Goal: Task Accomplishment & Management: Manage account settings

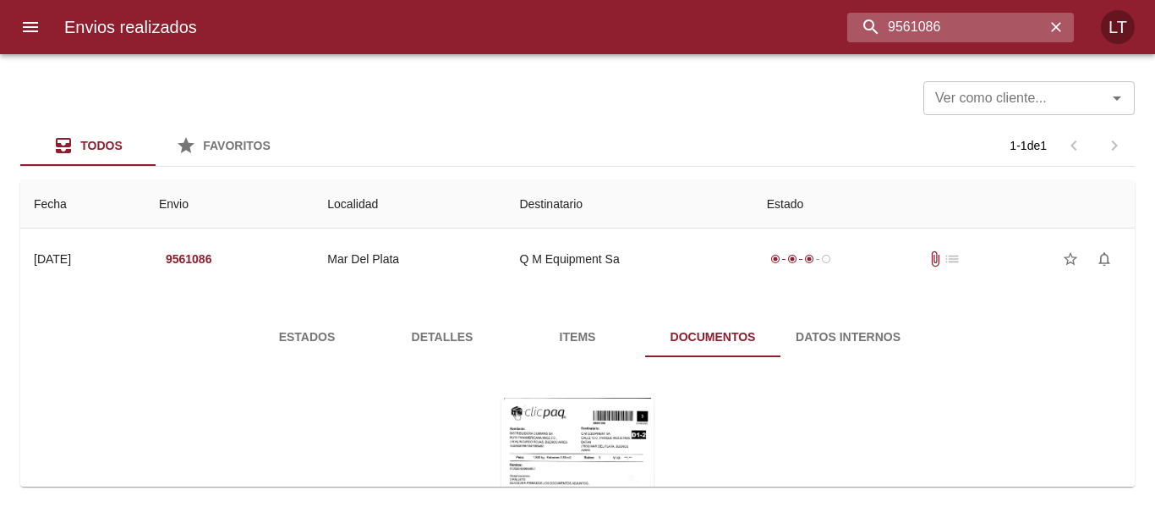
click at [912, 32] on input "9561086" at bounding box center [946, 28] width 198 height 30
click at [40, 26] on icon "menu" at bounding box center [30, 27] width 20 height 20
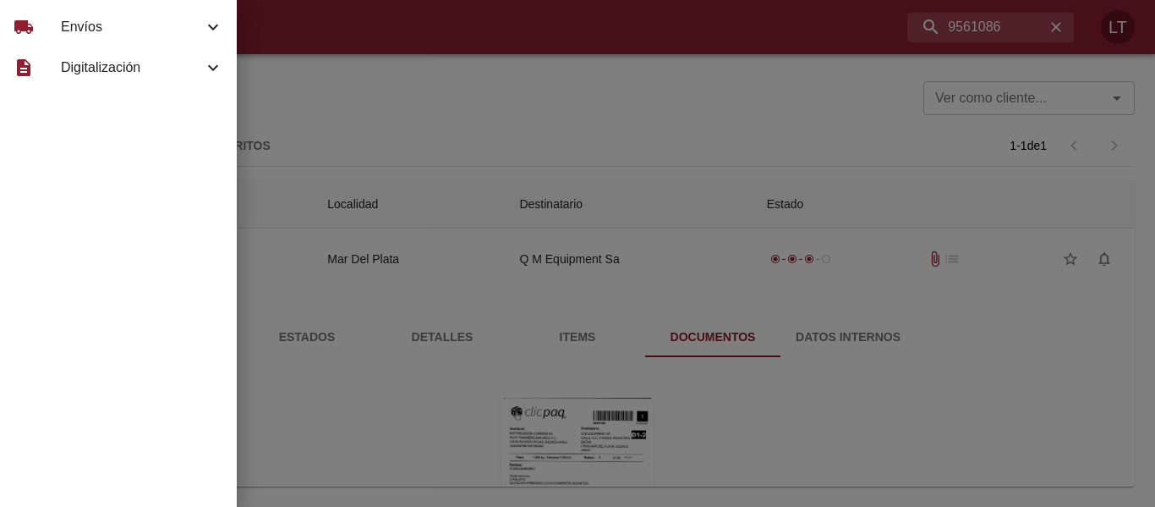
click at [45, 26] on div "local_shipping" at bounding box center [37, 27] width 47 height 20
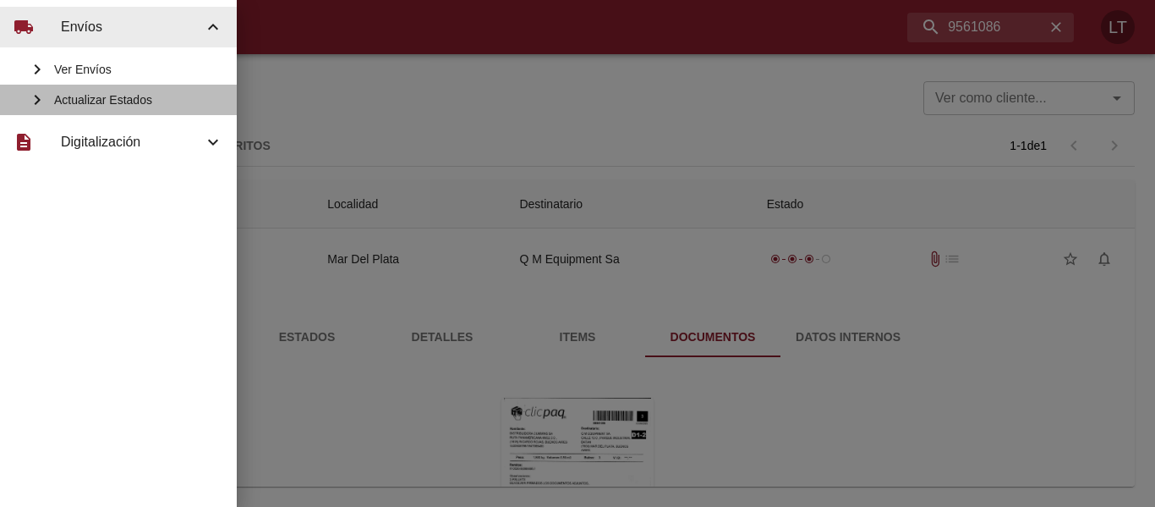
click at [100, 97] on span "Actualizar Estados" at bounding box center [138, 99] width 169 height 17
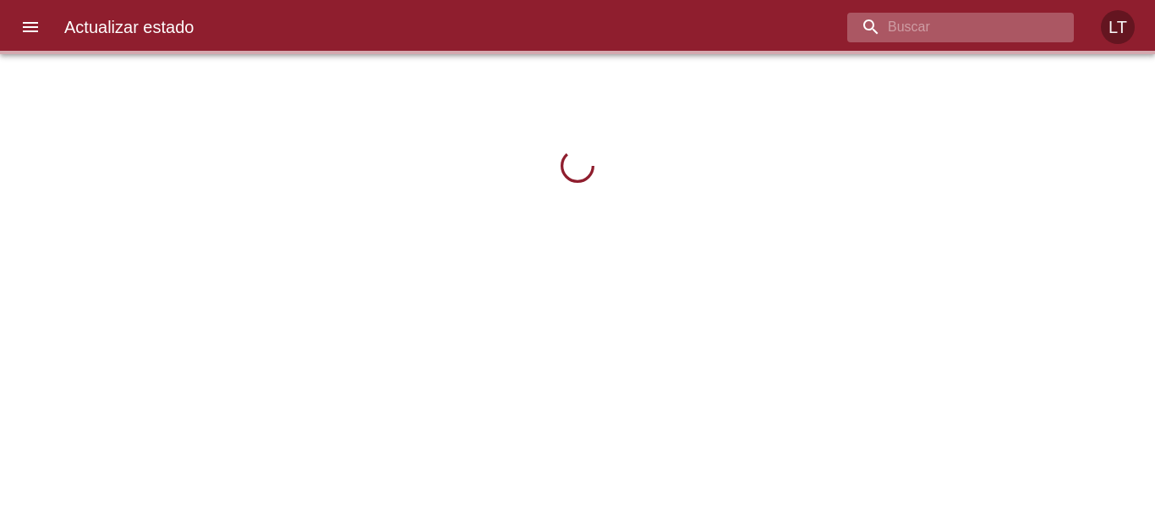
click at [992, 28] on input "buscar" at bounding box center [946, 28] width 198 height 30
paste input "9561086"
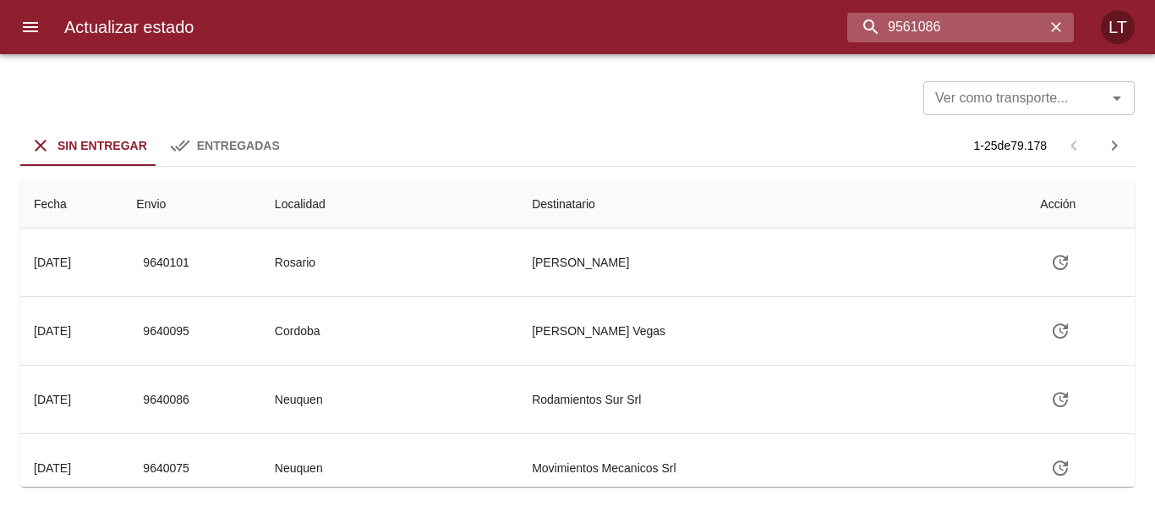
type input "9561086"
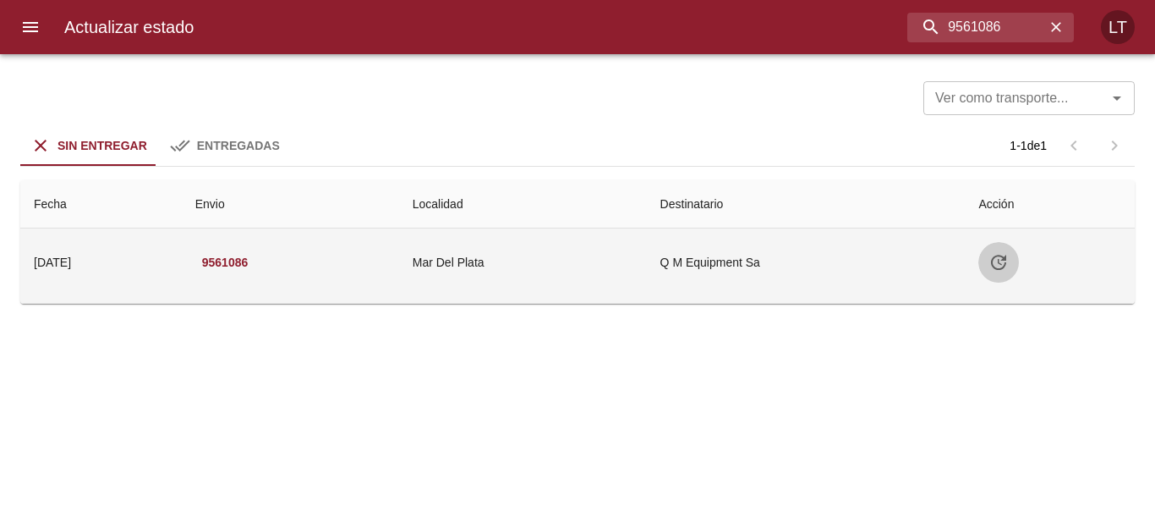
click at [1005, 249] on button "Tabla de envíos del cliente" at bounding box center [998, 262] width 41 height 41
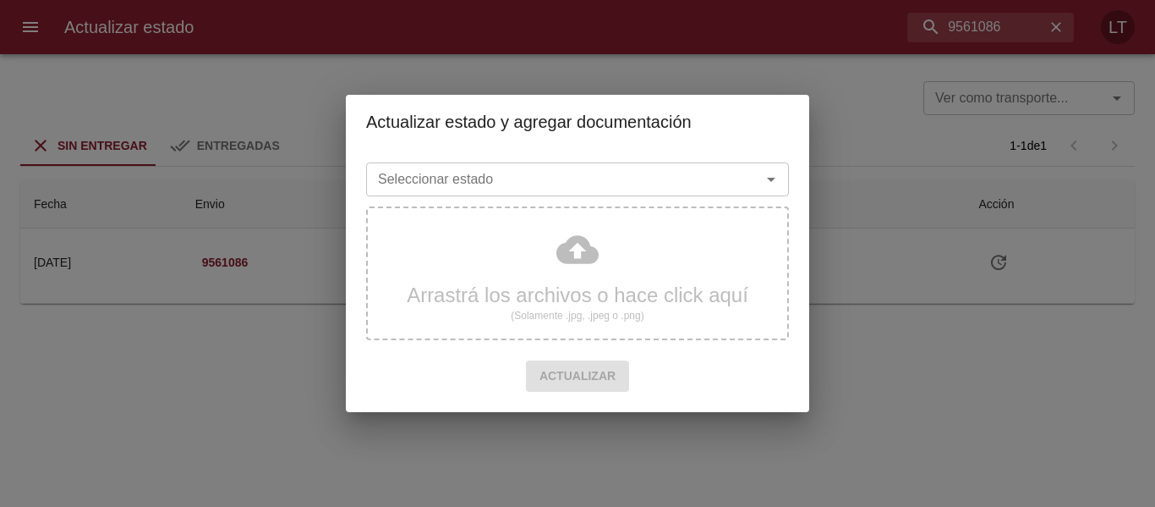
click at [641, 191] on input "Seleccionar estado" at bounding box center [552, 179] width 363 height 24
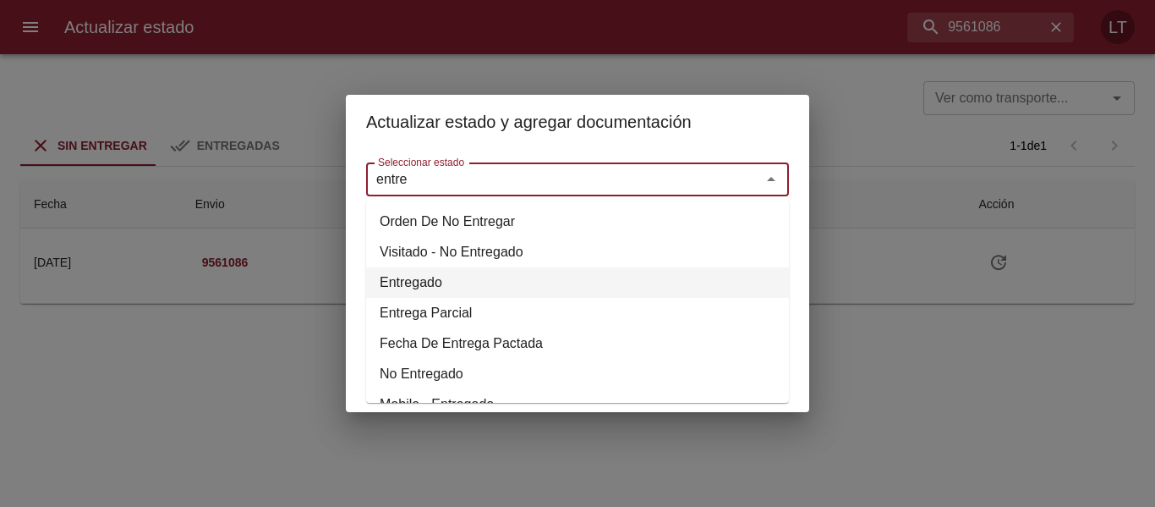
click at [435, 271] on li "Entregado" at bounding box center [577, 282] width 423 height 30
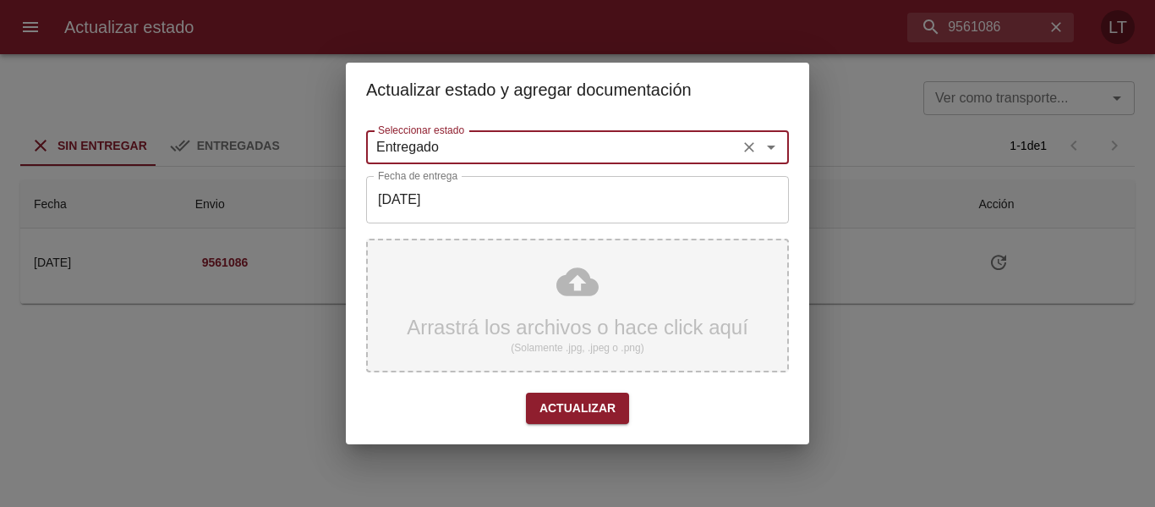
type input "Entregado"
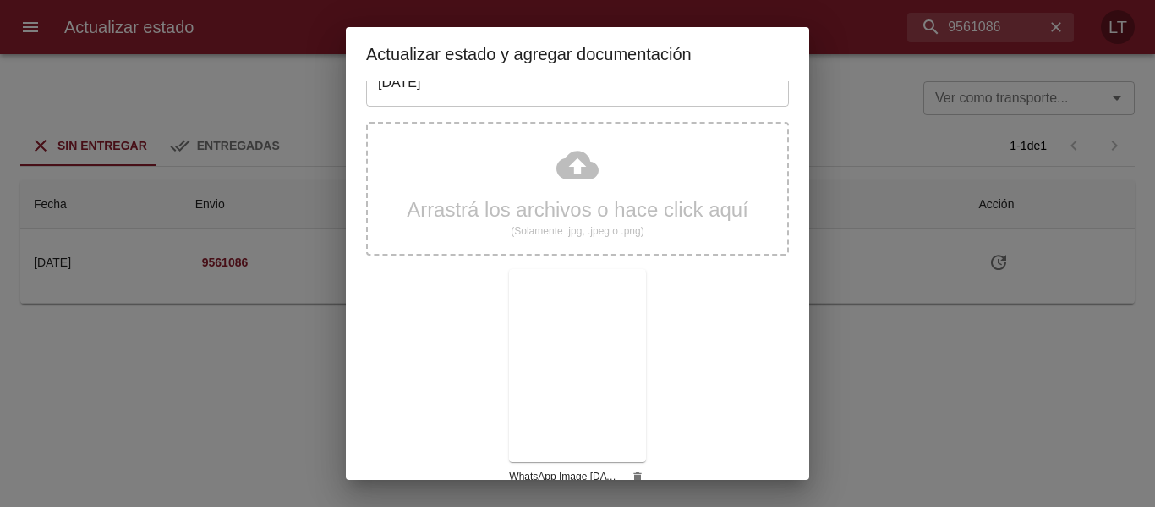
scroll to position [158, 0]
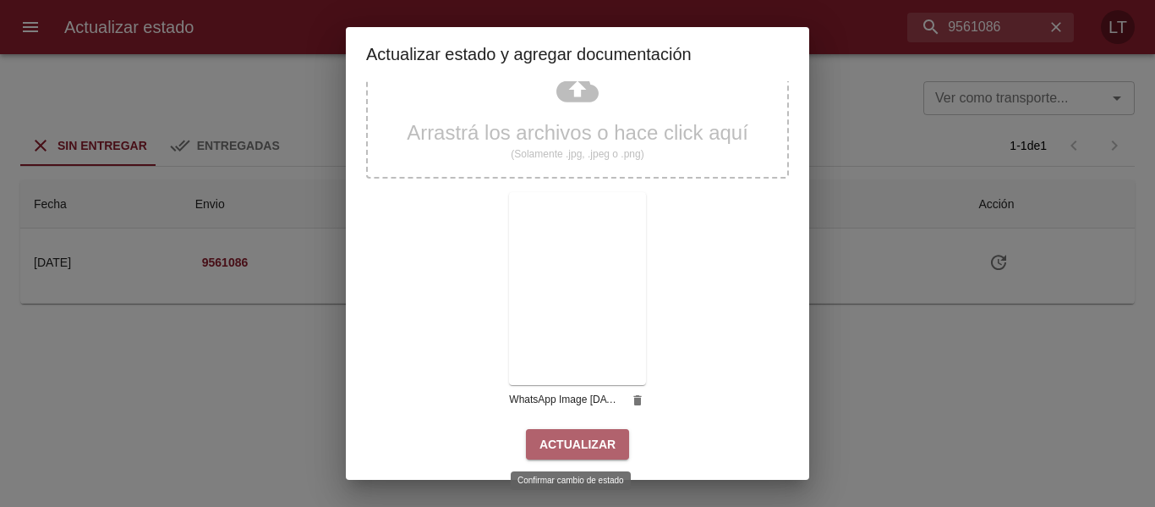
click at [606, 457] on button "Actualizar" at bounding box center [577, 444] width 103 height 31
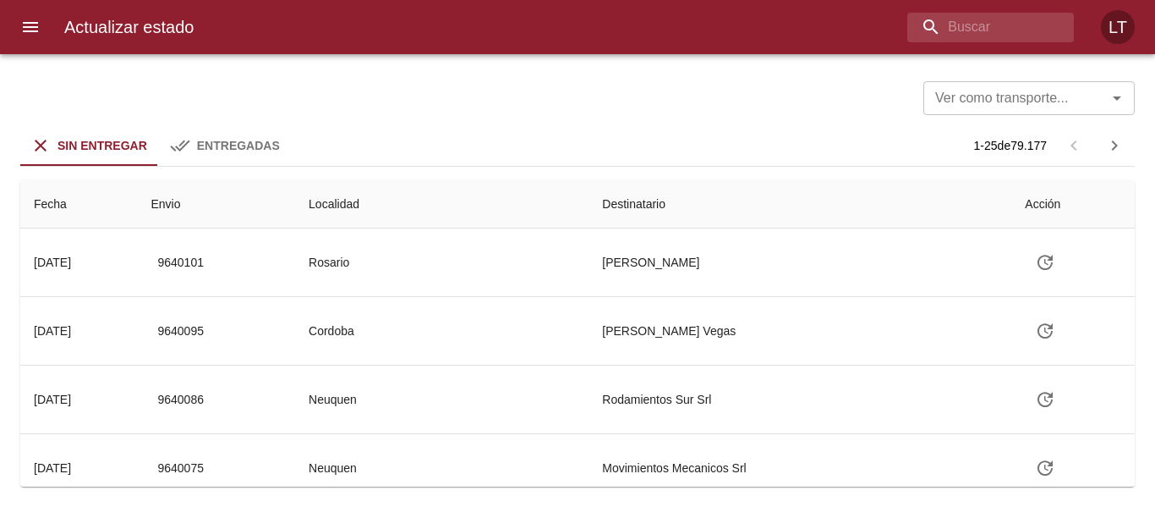
click at [991, 43] on div "Actualizar estado LT" at bounding box center [577, 27] width 1155 height 54
click at [989, 36] on input "buscar" at bounding box center [946, 28] width 198 height 30
paste input "9492287"
type input "9492287"
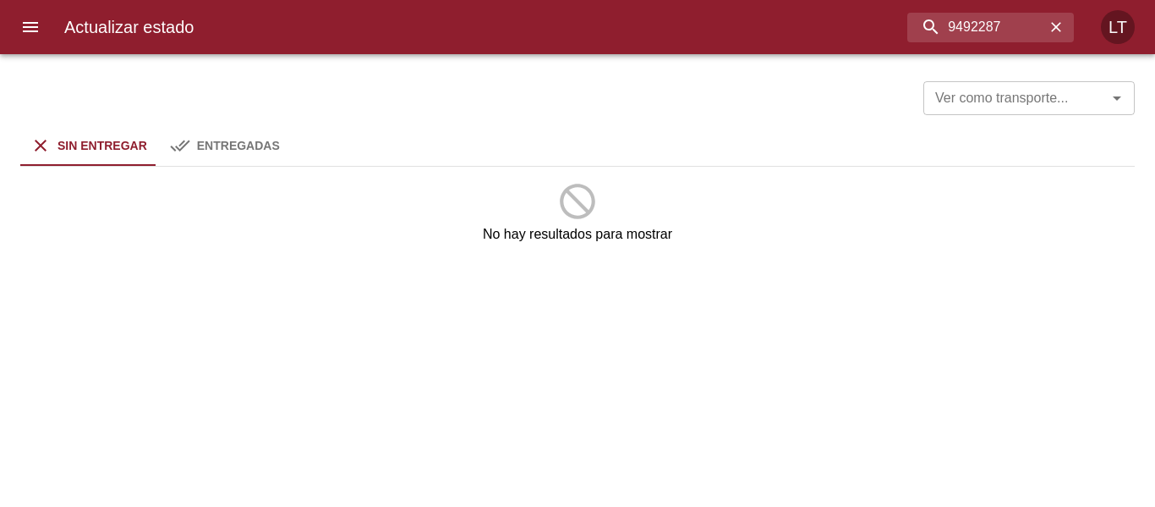
click at [238, 145] on span "Entregadas" at bounding box center [238, 146] width 83 height 14
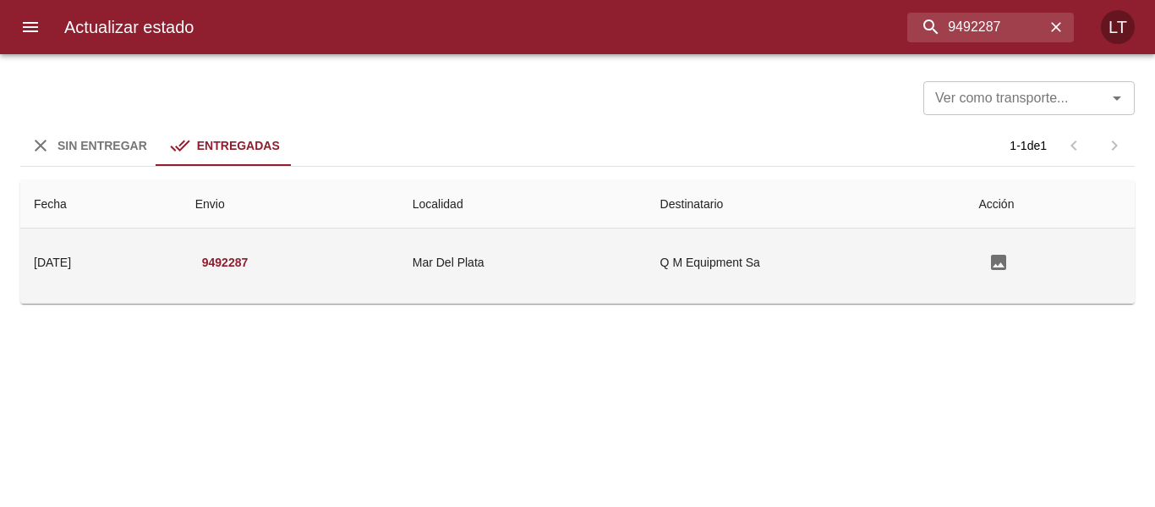
click at [623, 256] on td "Mar Del Plata" at bounding box center [523, 262] width 248 height 68
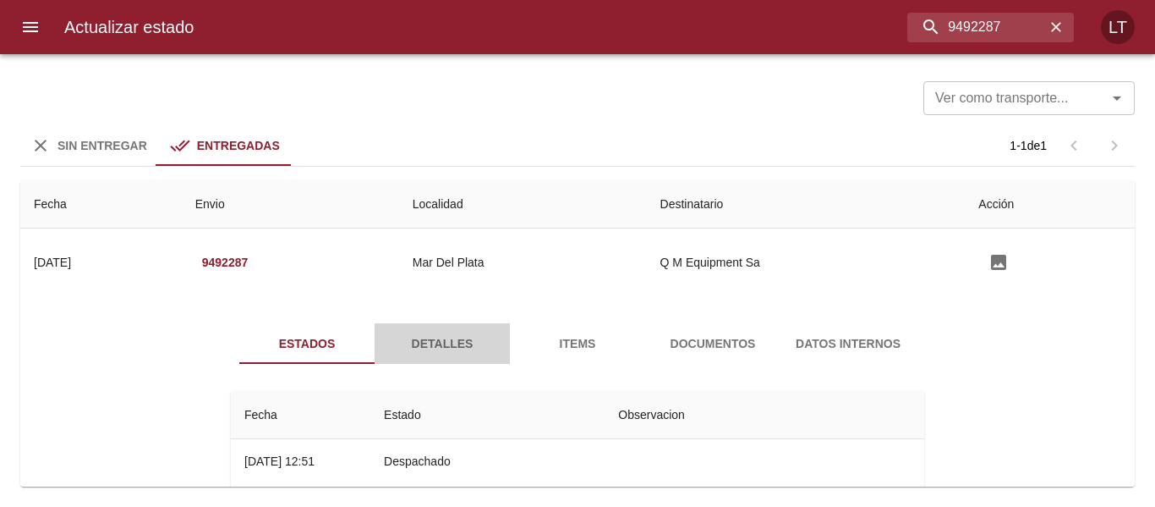
click at [450, 345] on span "Detalles" at bounding box center [442, 343] width 115 height 21
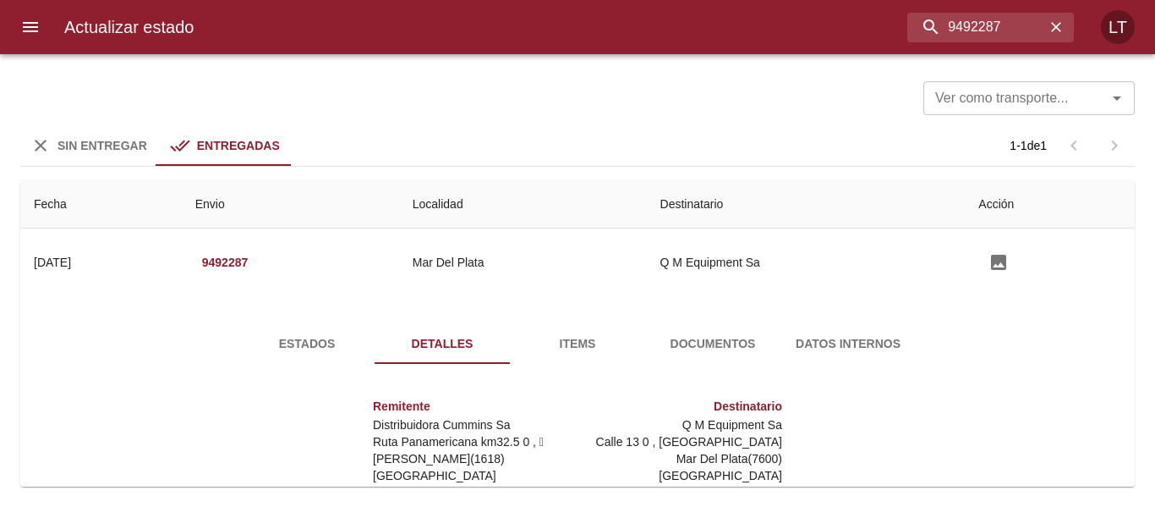
scroll to position [85, 0]
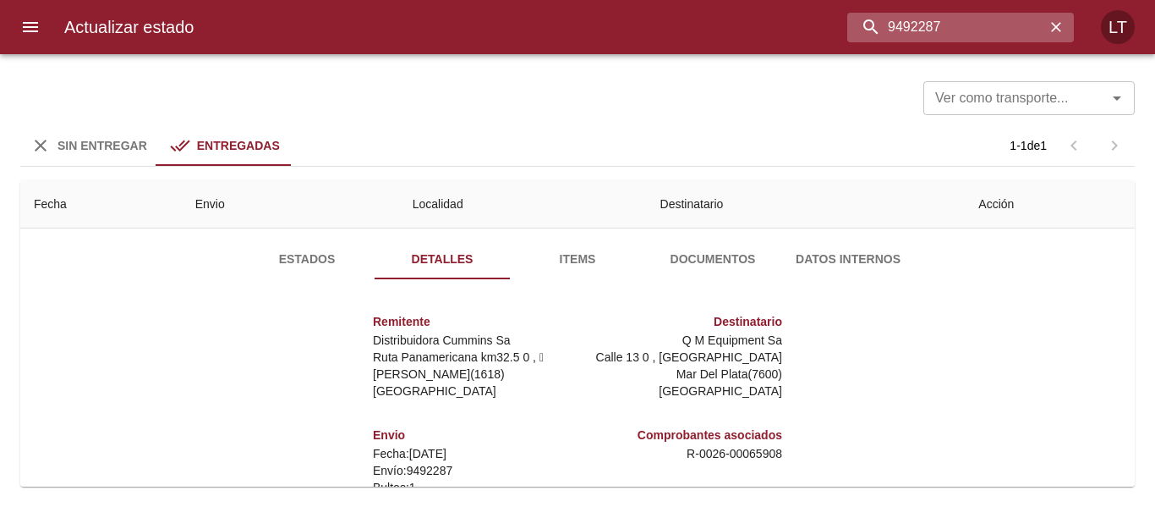
click at [912, 22] on input "9492287" at bounding box center [946, 28] width 198 height 30
click at [920, 22] on input "9492287" at bounding box center [946, 28] width 198 height 30
paste input "611783"
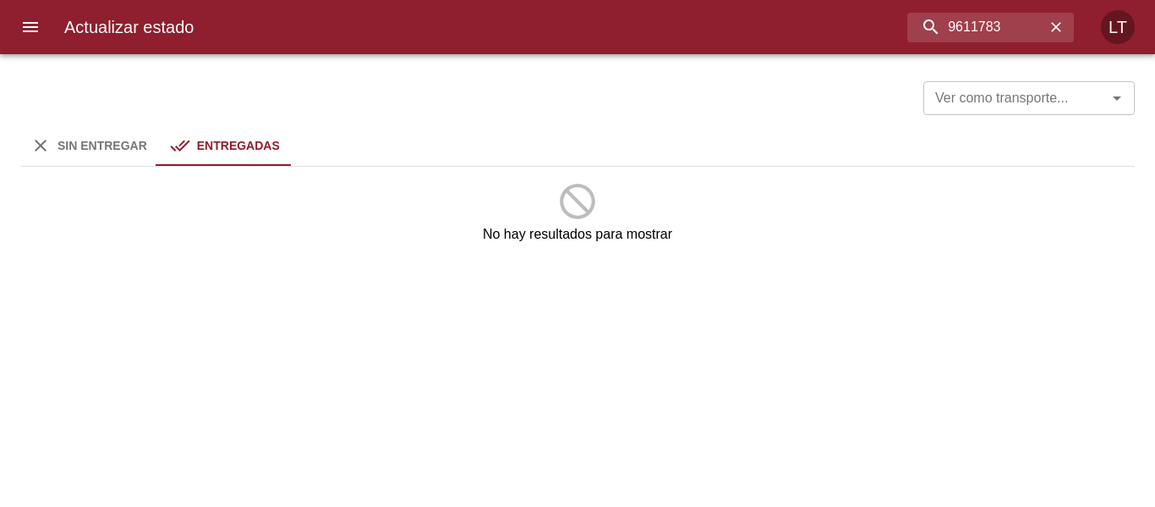
click at [90, 139] on span "Sin Entregar" at bounding box center [103, 146] width 90 height 14
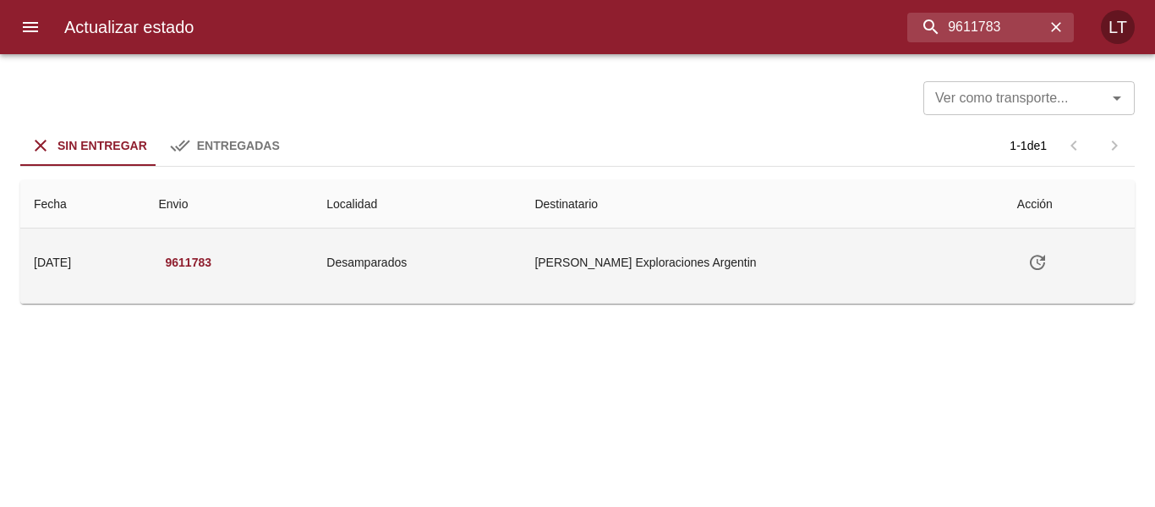
click at [638, 257] on td "Barrick Exploraciones Argentin" at bounding box center [762, 262] width 482 height 68
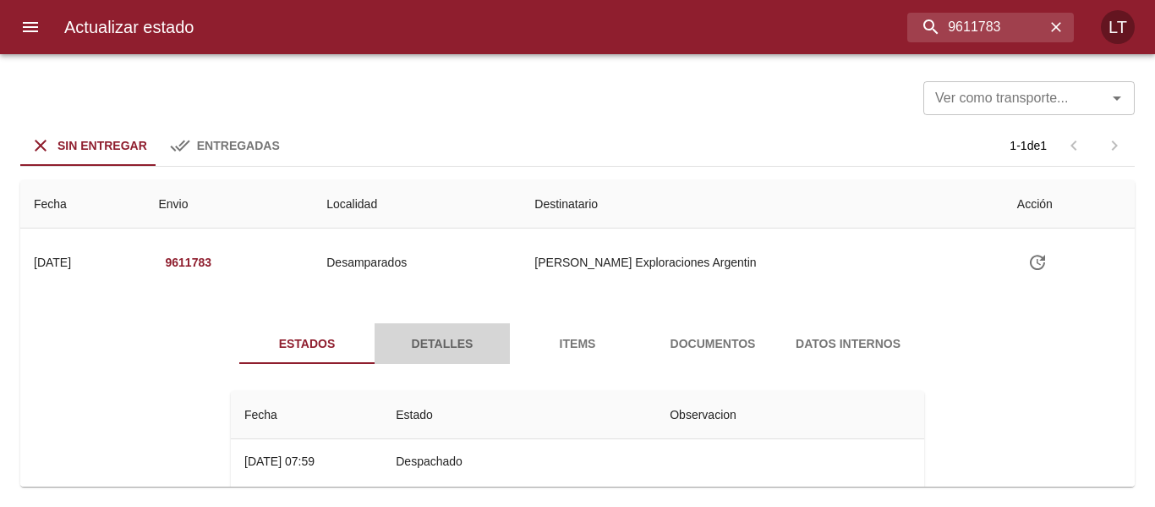
click at [431, 356] on button "Detalles" at bounding box center [442, 343] width 135 height 41
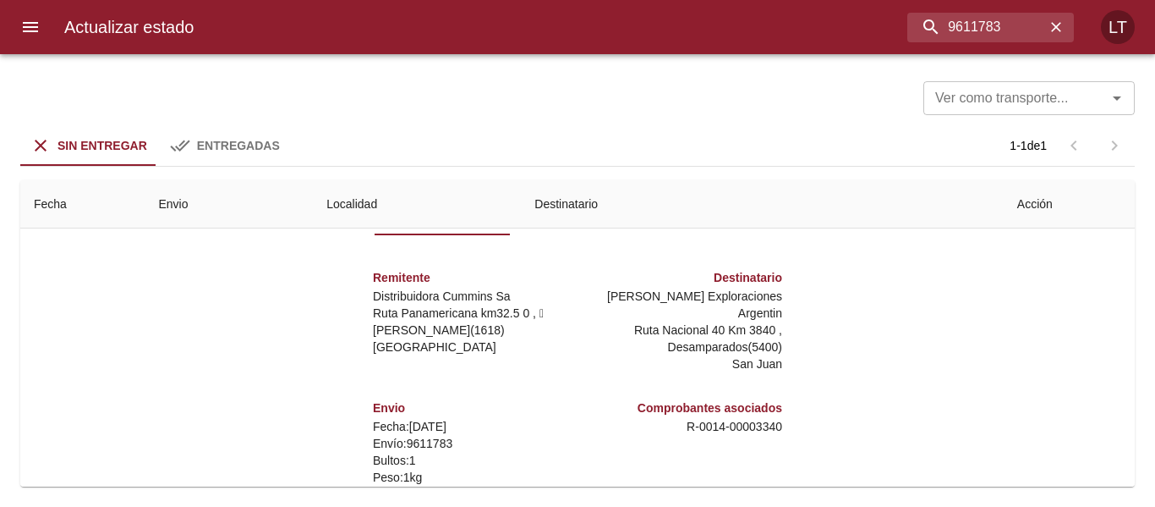
scroll to position [0, 0]
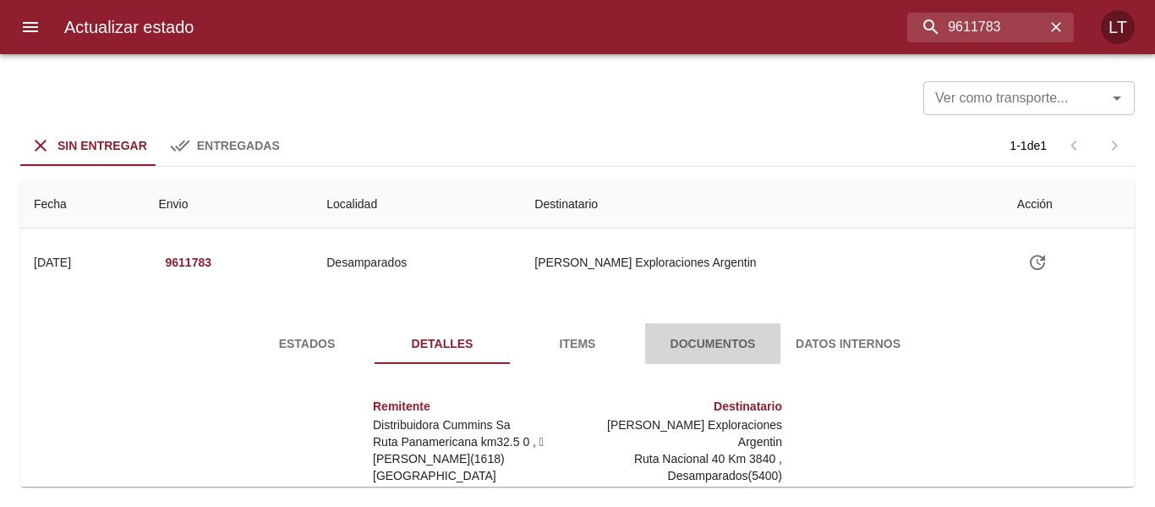
click at [716, 354] on button "Documentos" at bounding box center [712, 343] width 135 height 41
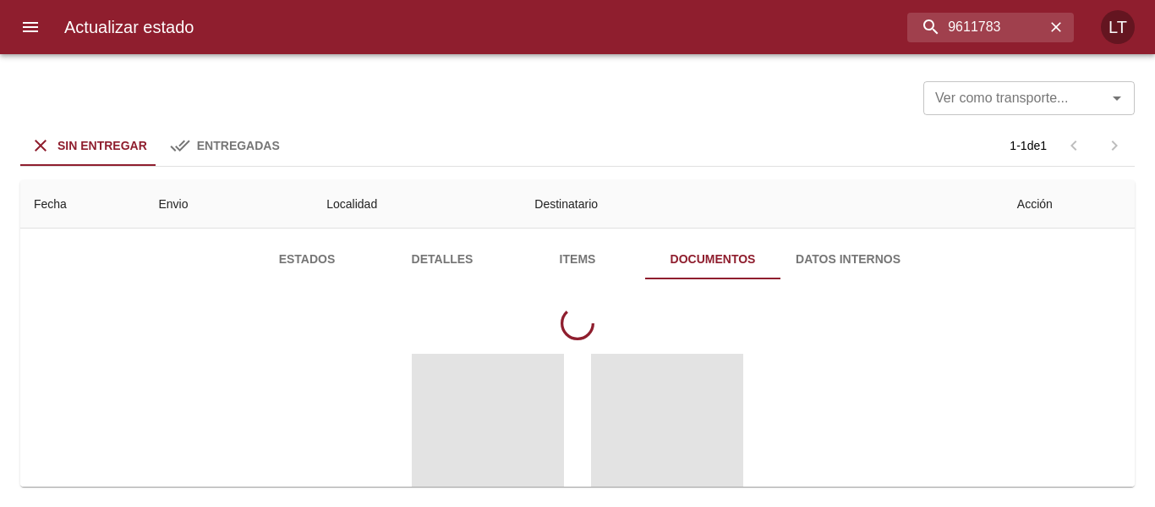
scroll to position [169, 0]
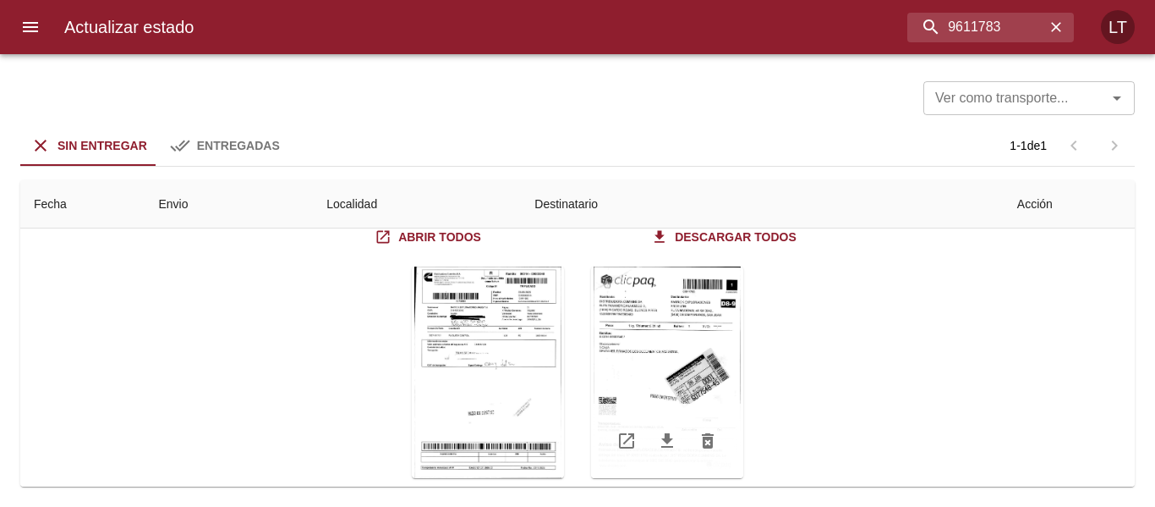
click at [705, 370] on div "Tabla de envíos del cliente" at bounding box center [667, 371] width 152 height 211
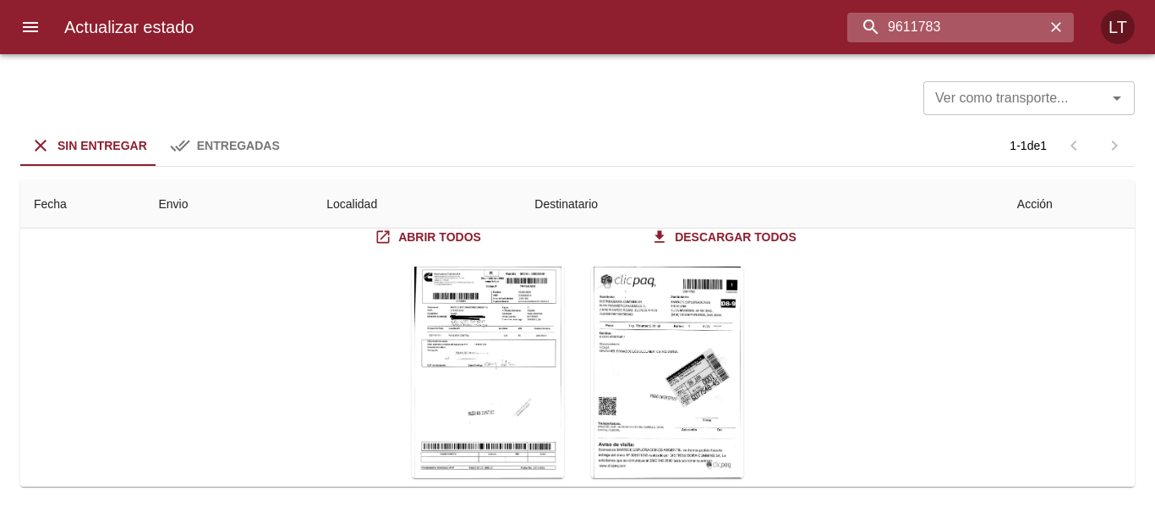
click at [962, 30] on input "9611783" at bounding box center [946, 28] width 198 height 30
click at [971, 23] on input "607754845" at bounding box center [946, 28] width 198 height 30
click at [972, 23] on input "607754845" at bounding box center [946, 28] width 198 height 30
type input "607754845"
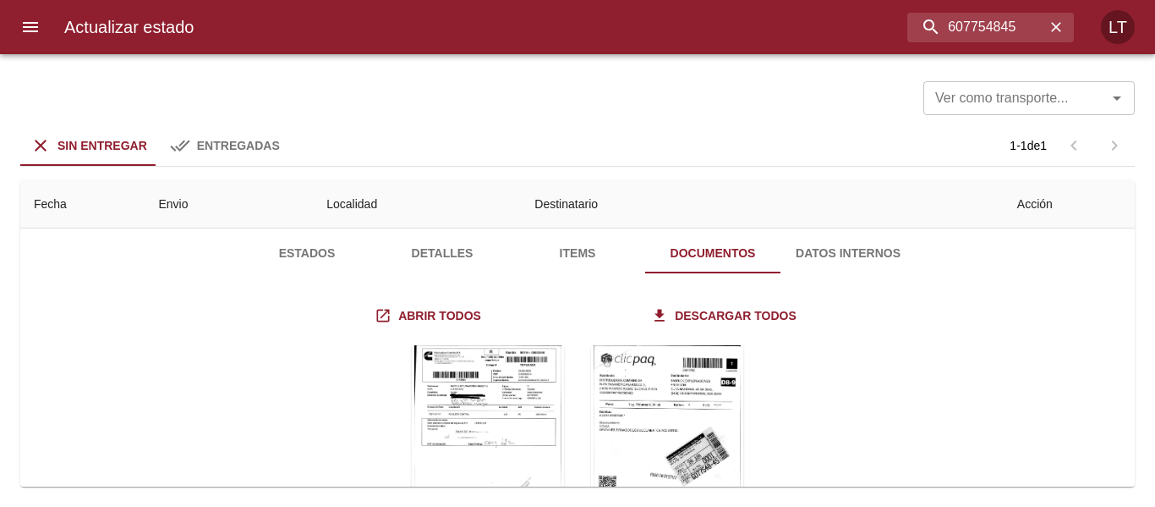
scroll to position [0, 0]
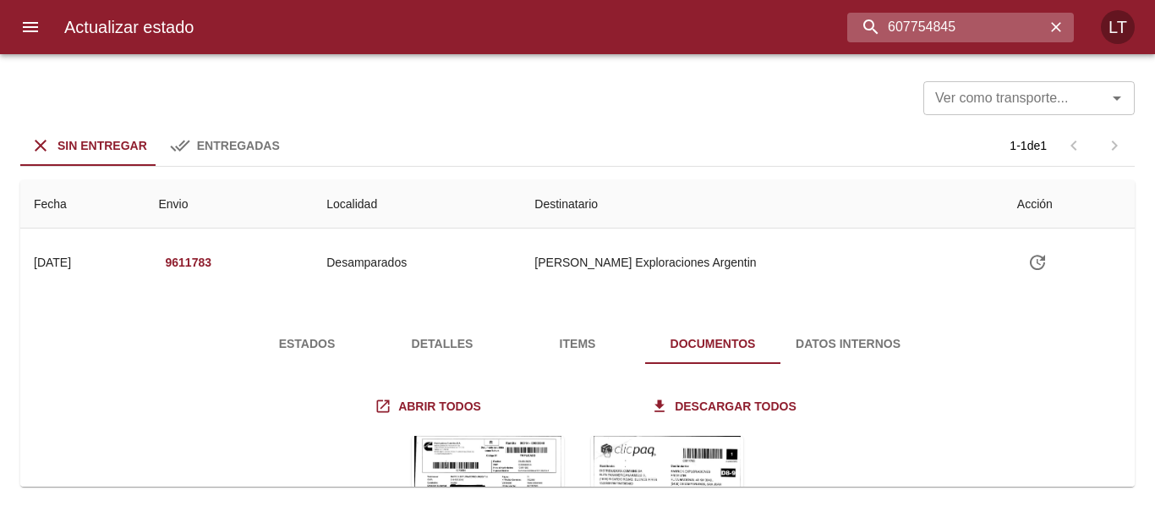
click at [972, 35] on input "607754845" at bounding box center [946, 28] width 198 height 30
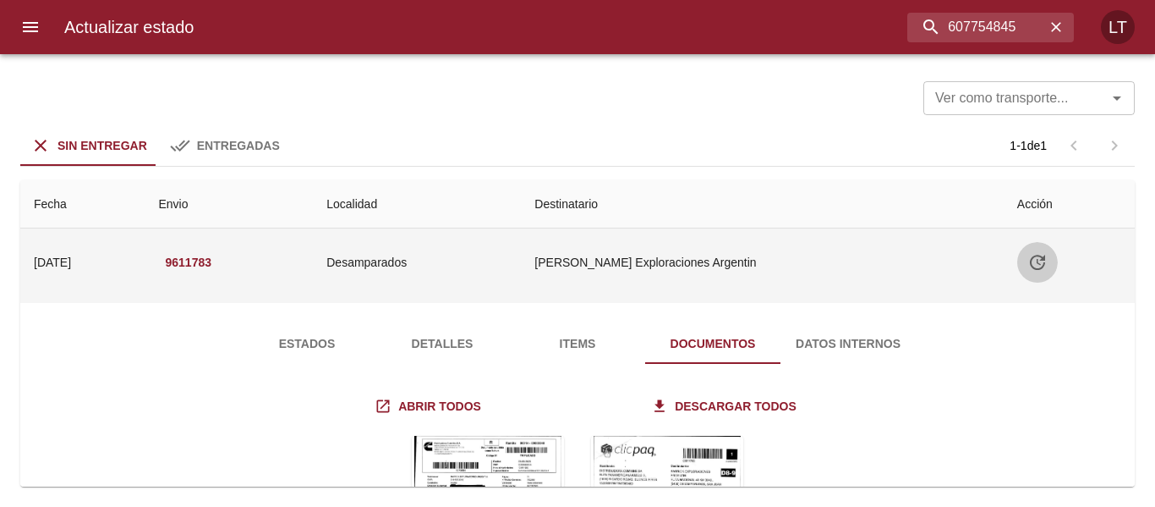
click at [1027, 261] on icon "Tabla de envíos del cliente" at bounding box center [1037, 262] width 20 height 20
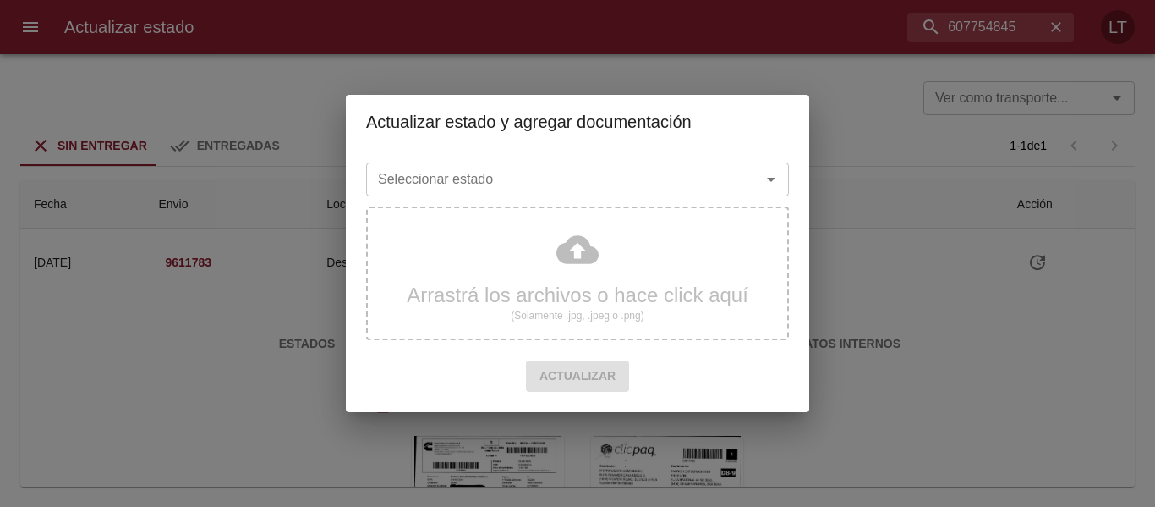
click at [594, 168] on input "Seleccionar estado" at bounding box center [552, 179] width 363 height 24
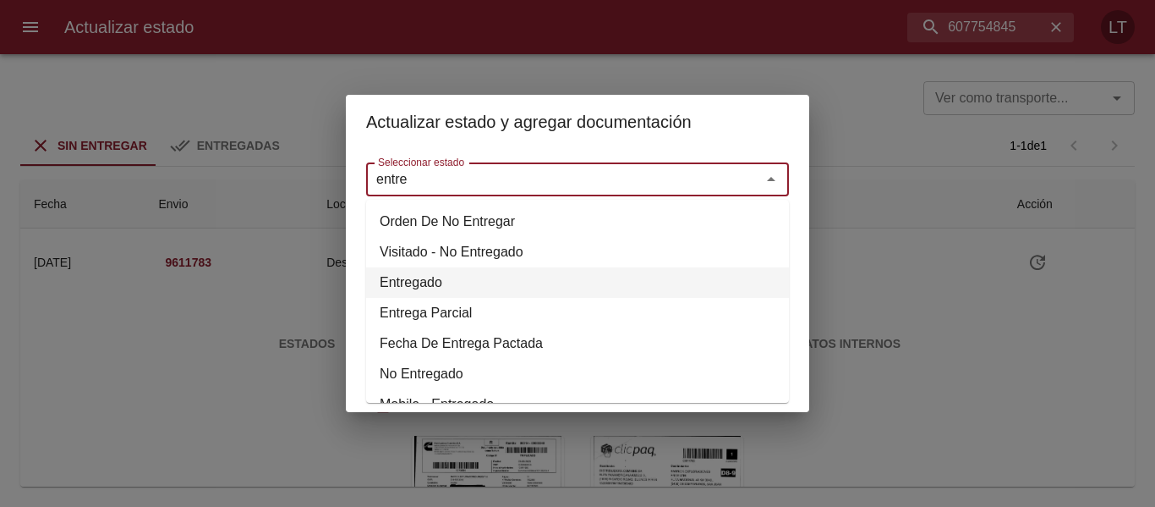
click at [433, 291] on li "Entregado" at bounding box center [577, 282] width 423 height 30
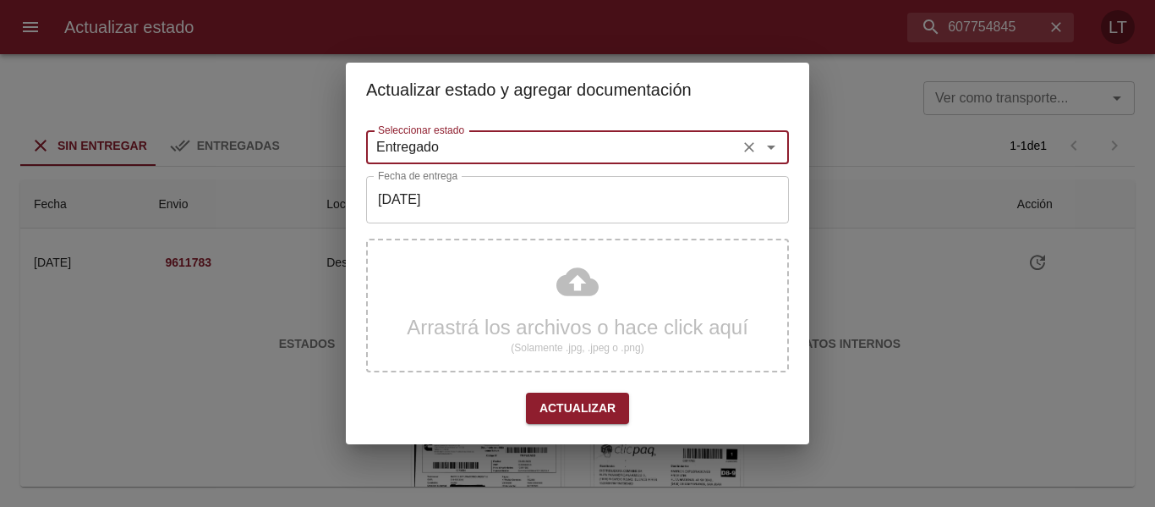
type input "Entregado"
click at [469, 210] on input "[DATE]" at bounding box center [577, 199] width 423 height 47
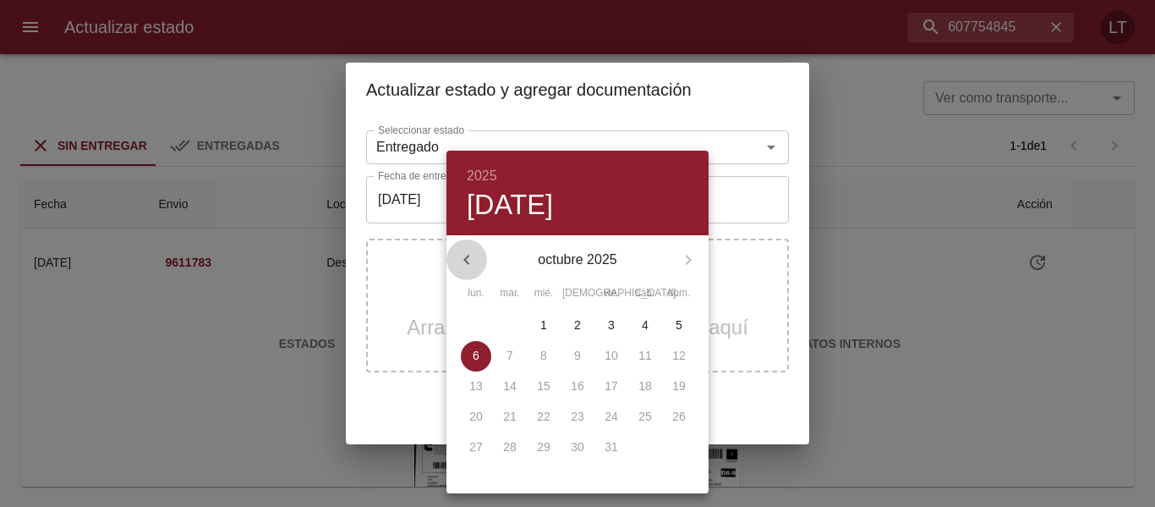
click at [468, 263] on icon "button" at bounding box center [466, 260] width 6 height 10
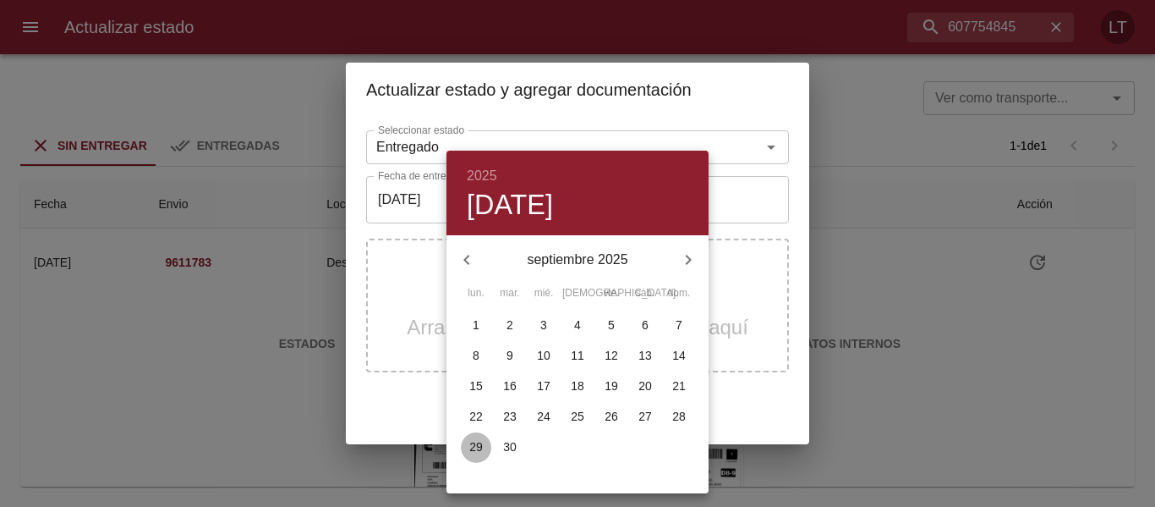
click at [472, 439] on p "29" at bounding box center [476, 446] width 14 height 17
type input "29/09/2025"
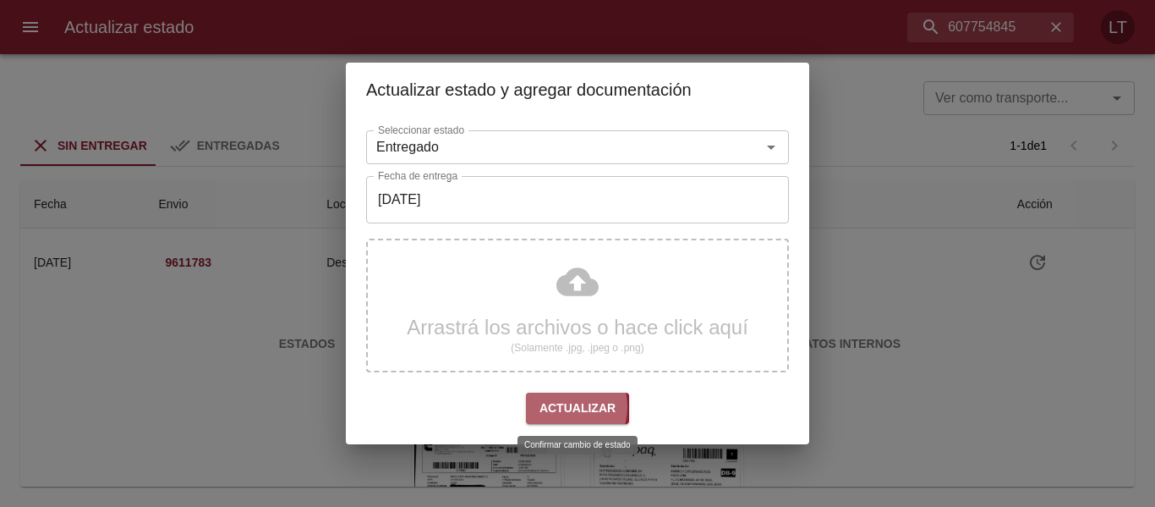
click at [563, 406] on span "Actualizar" at bounding box center [577, 407] width 76 height 21
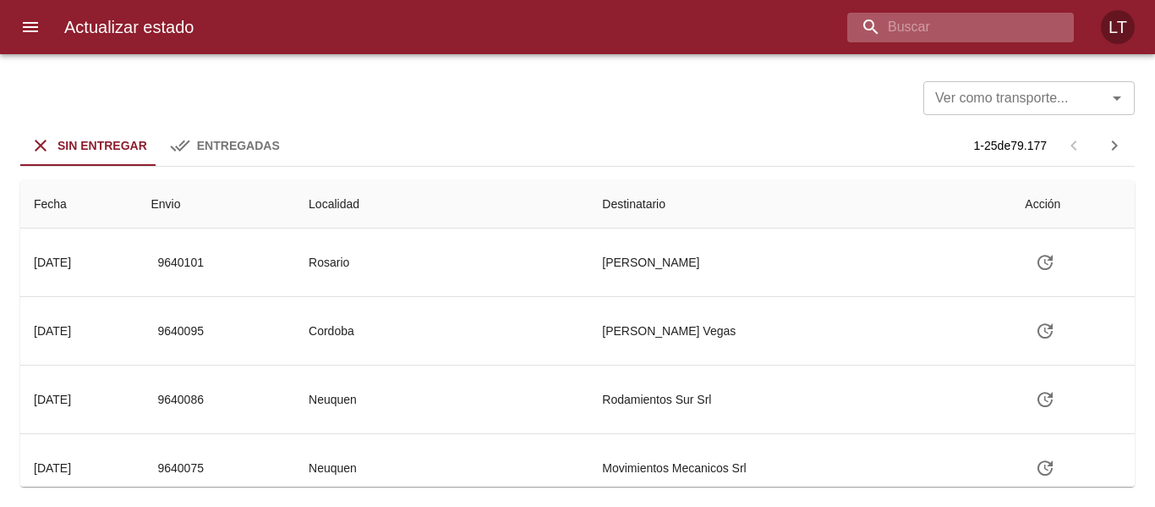
click at [1011, 14] on input "buscar" at bounding box center [946, 28] width 198 height 30
paste input "9600049"
type input "9600049"
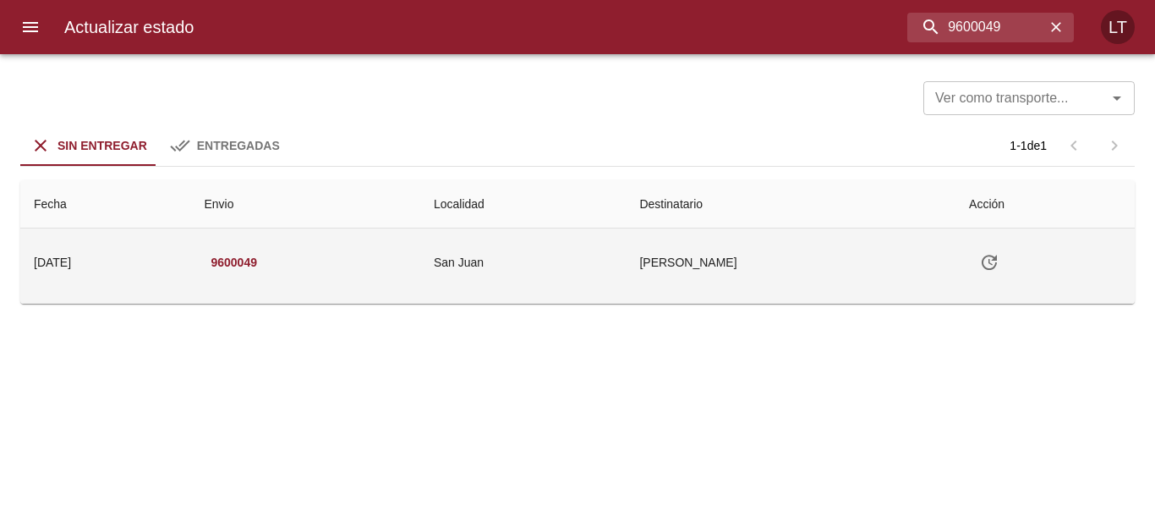
click at [626, 252] on td "Minera Andina Del Sol Srl" at bounding box center [791, 262] width 330 height 68
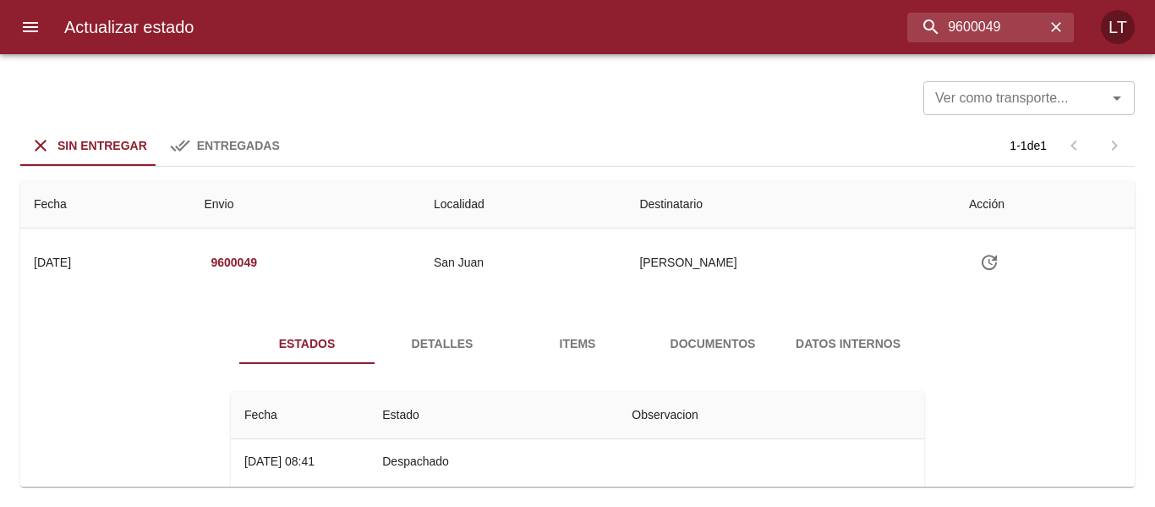
click at [687, 346] on span "Documentos" at bounding box center [712, 343] width 115 height 21
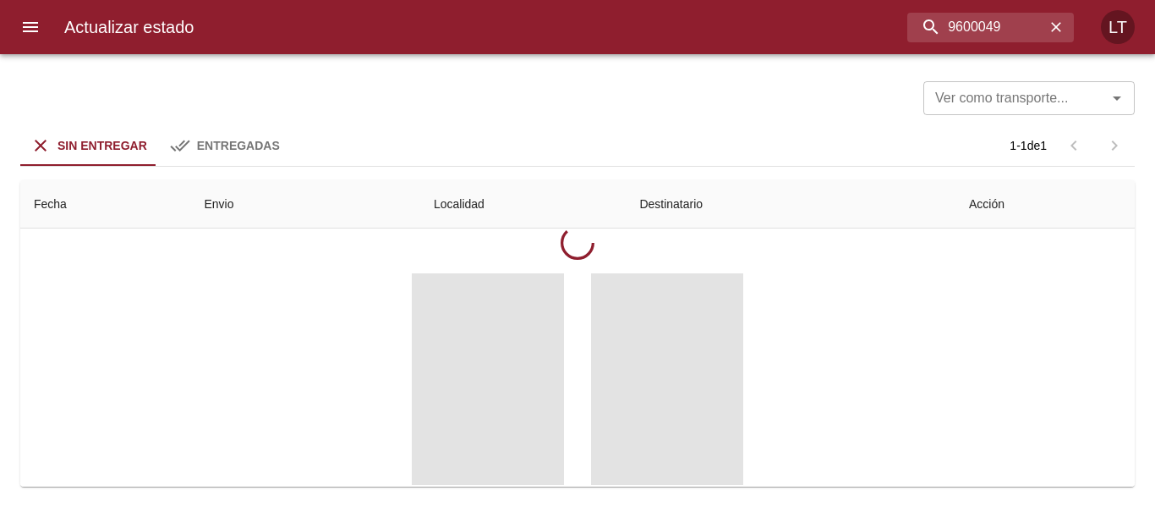
scroll to position [169, 0]
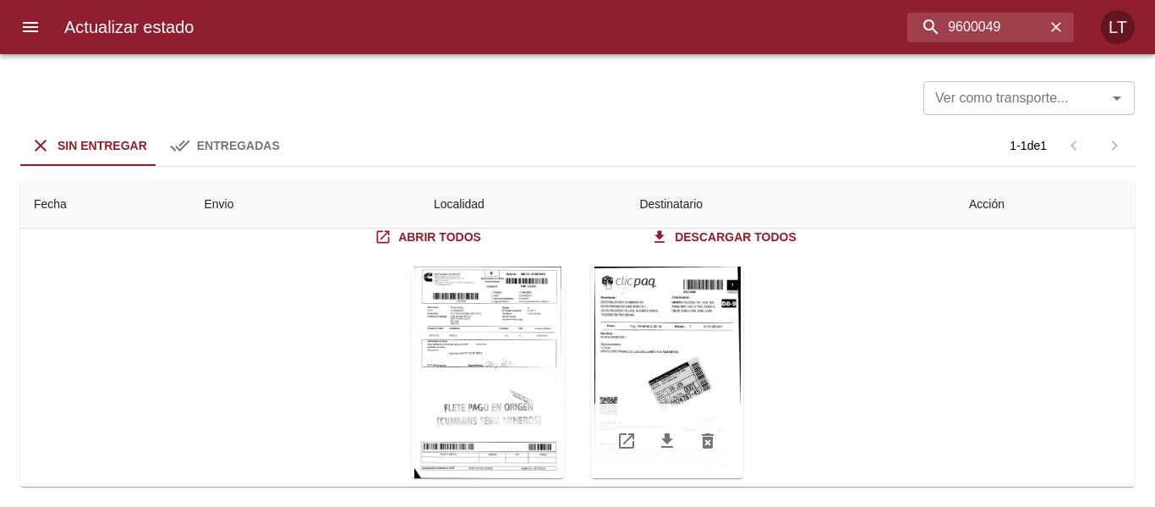
click at [690, 385] on div "Tabla de envíos del cliente" at bounding box center [667, 371] width 152 height 211
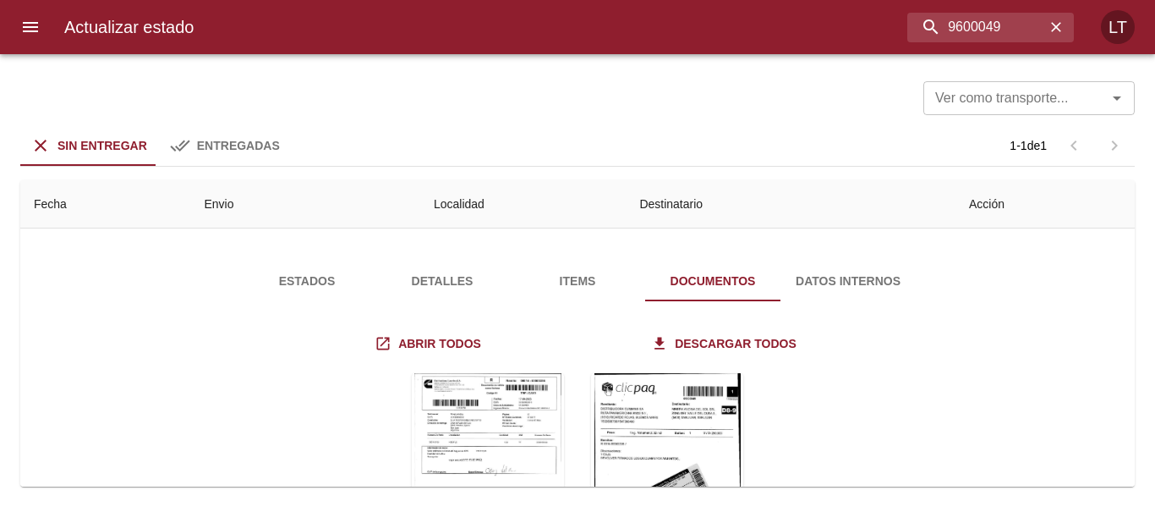
scroll to position [0, 0]
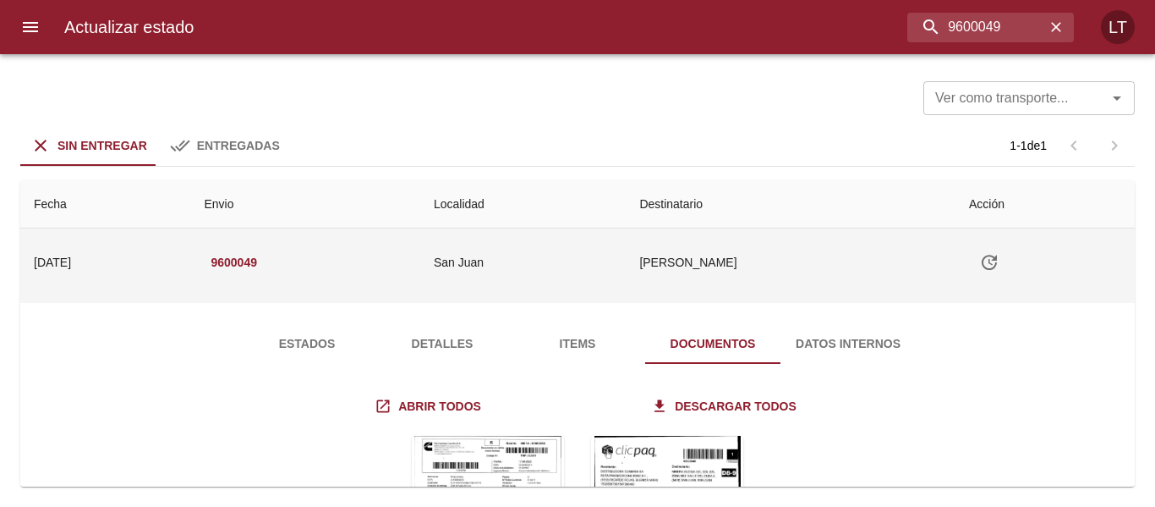
click at [998, 263] on icon "Tabla de envíos del cliente" at bounding box center [989, 262] width 20 height 20
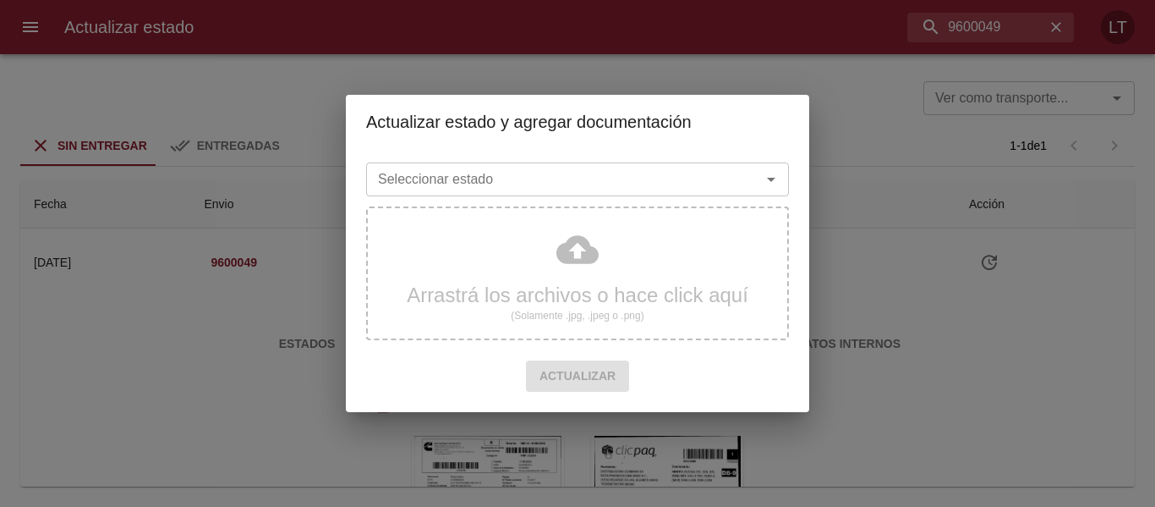
click at [580, 174] on input "Seleccionar estado" at bounding box center [552, 179] width 363 height 24
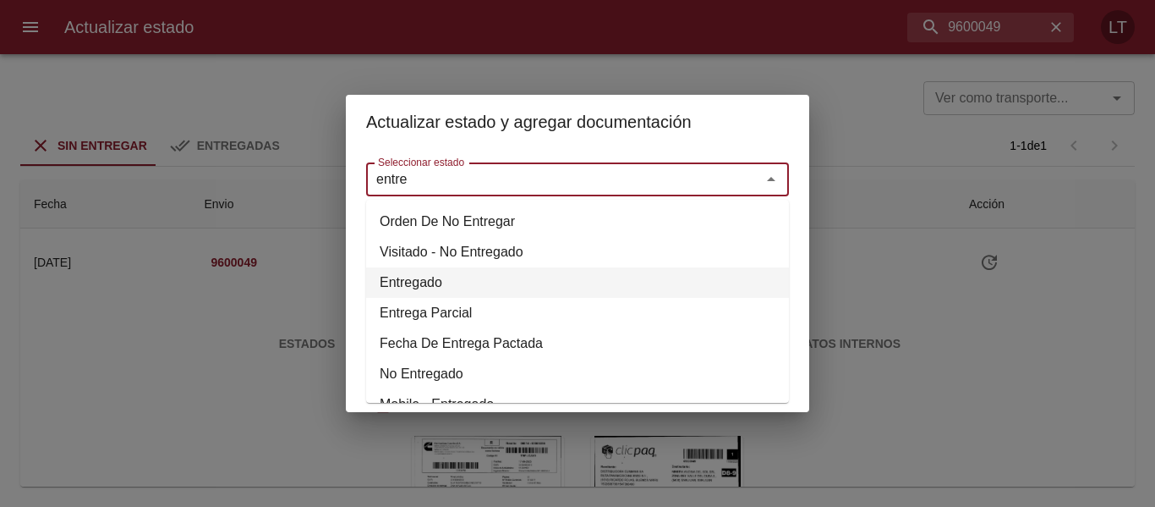
click at [407, 285] on li "Entregado" at bounding box center [577, 282] width 423 height 30
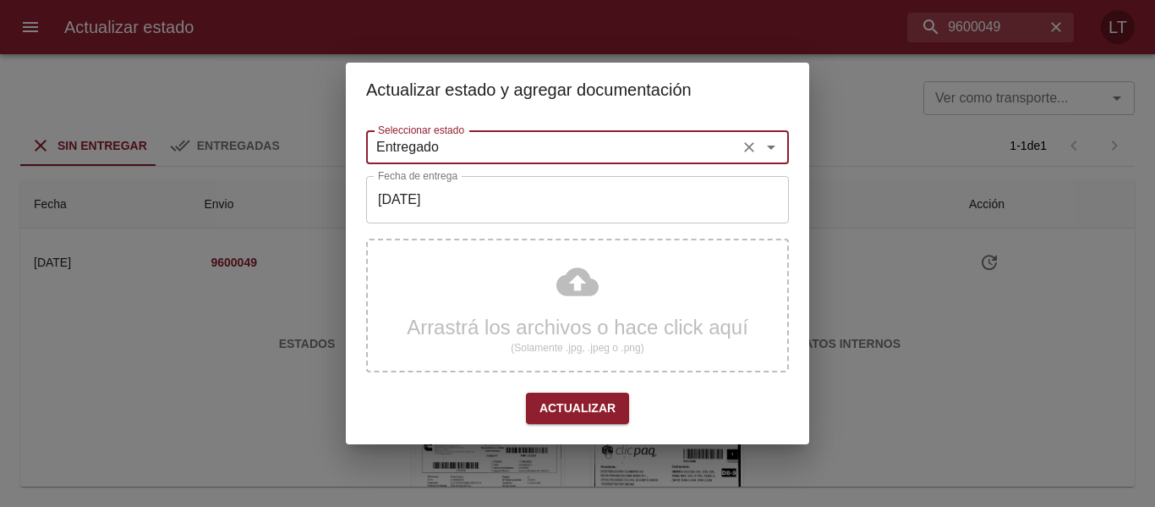
type input "Entregado"
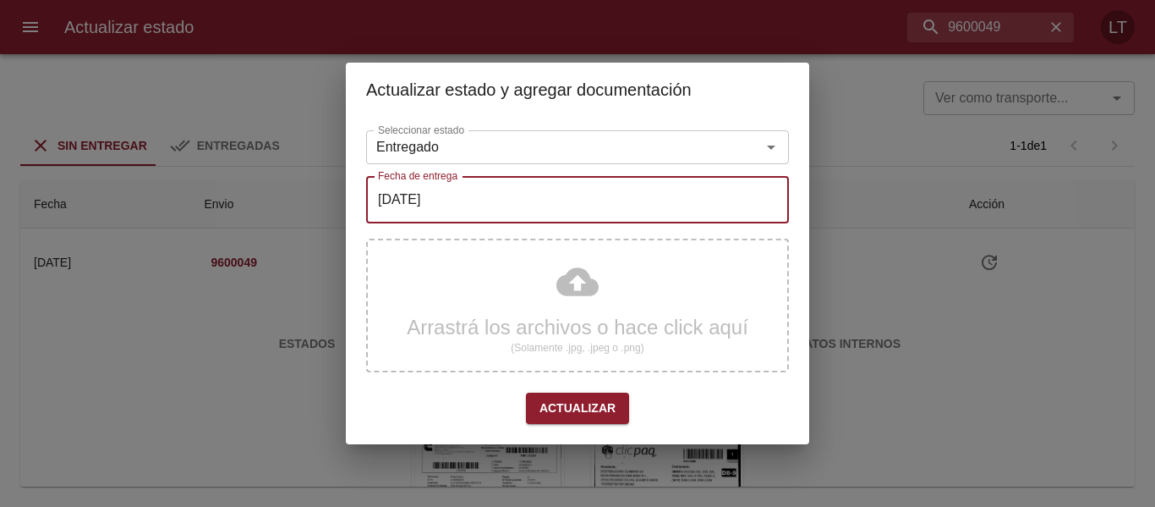
click at [442, 209] on input "[DATE]" at bounding box center [577, 199] width 423 height 47
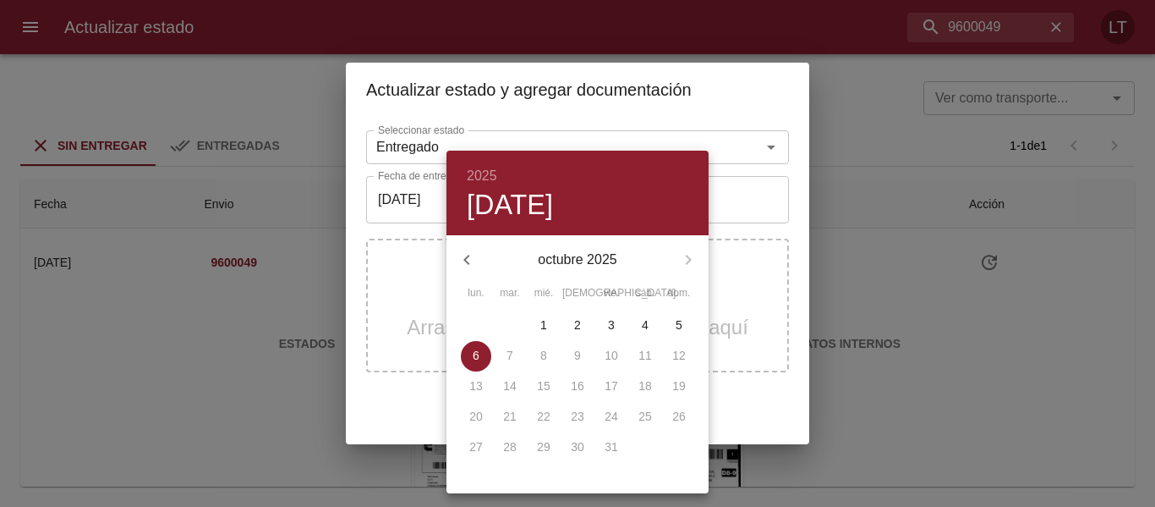
click at [466, 257] on icon "button" at bounding box center [466, 260] width 6 height 10
click at [479, 410] on p "22" at bounding box center [476, 416] width 14 height 17
type input "22/09/2025"
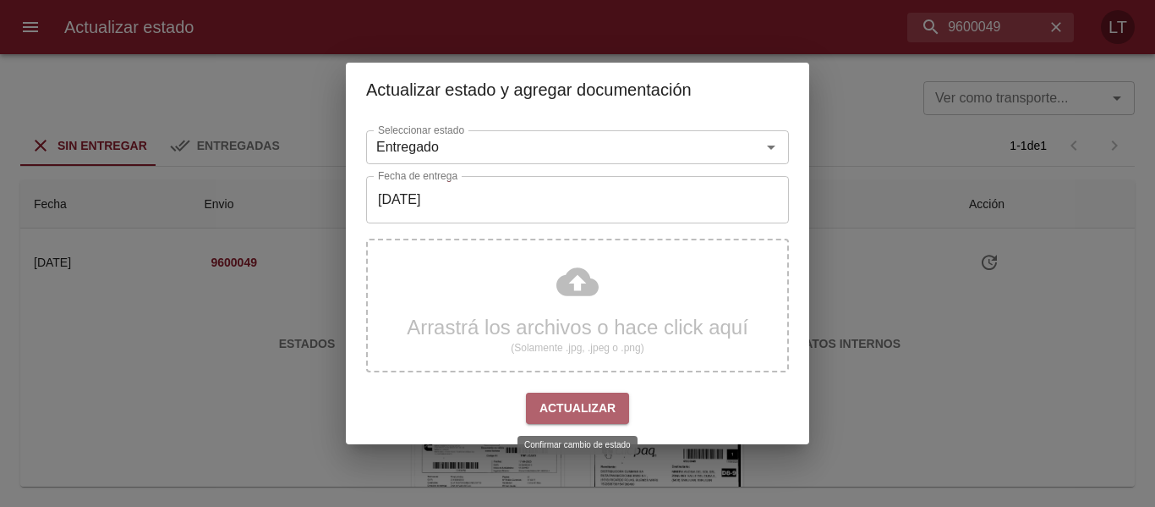
click at [584, 403] on span "Actualizar" at bounding box center [577, 407] width 76 height 21
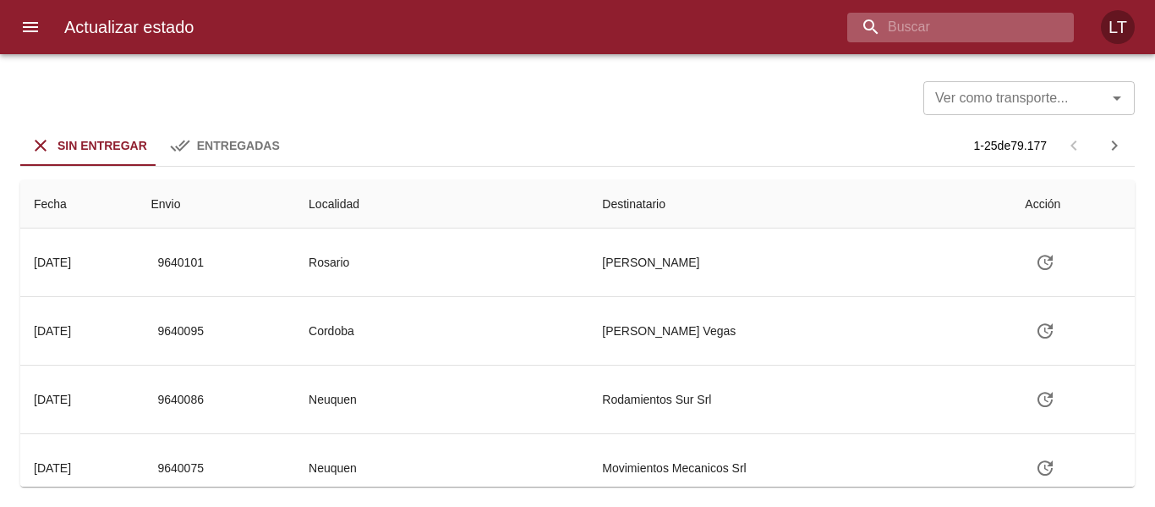
click at [947, 29] on input "buscar" at bounding box center [946, 28] width 198 height 30
paste input "9587689"
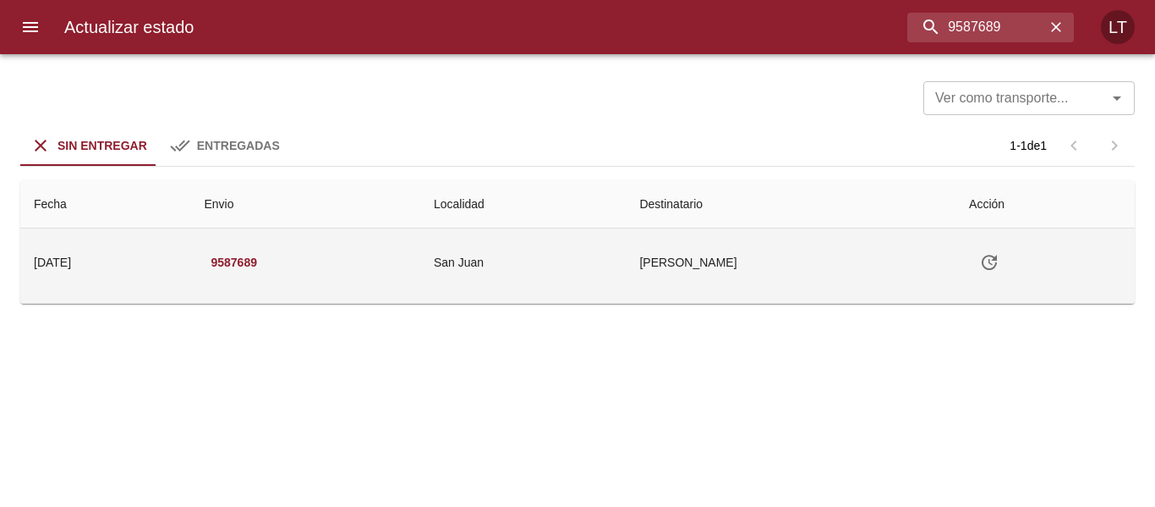
click at [753, 238] on td "[PERSON_NAME]" at bounding box center [791, 262] width 330 height 68
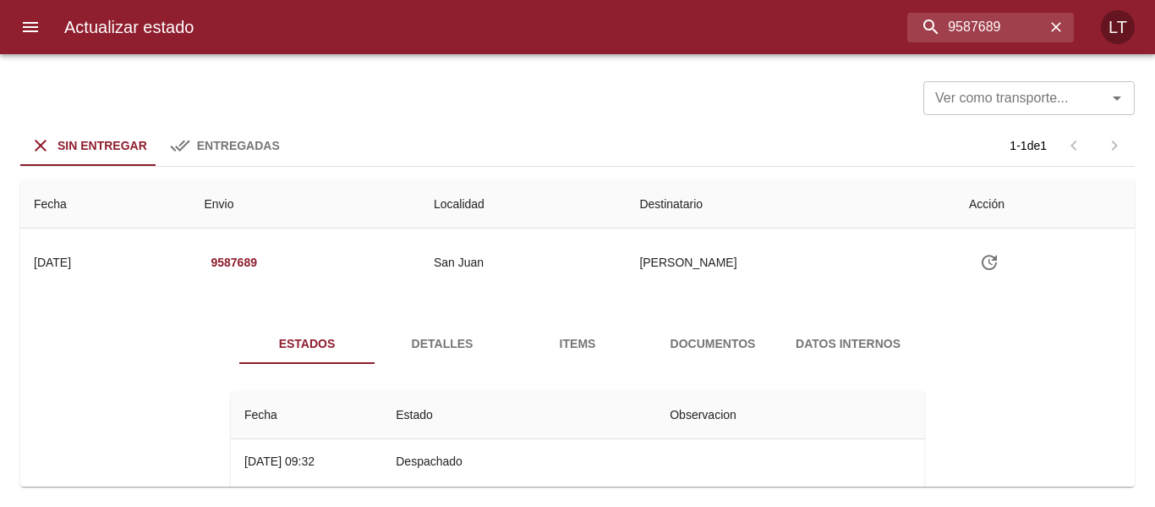
click at [676, 345] on span "Documentos" at bounding box center [712, 343] width 115 height 21
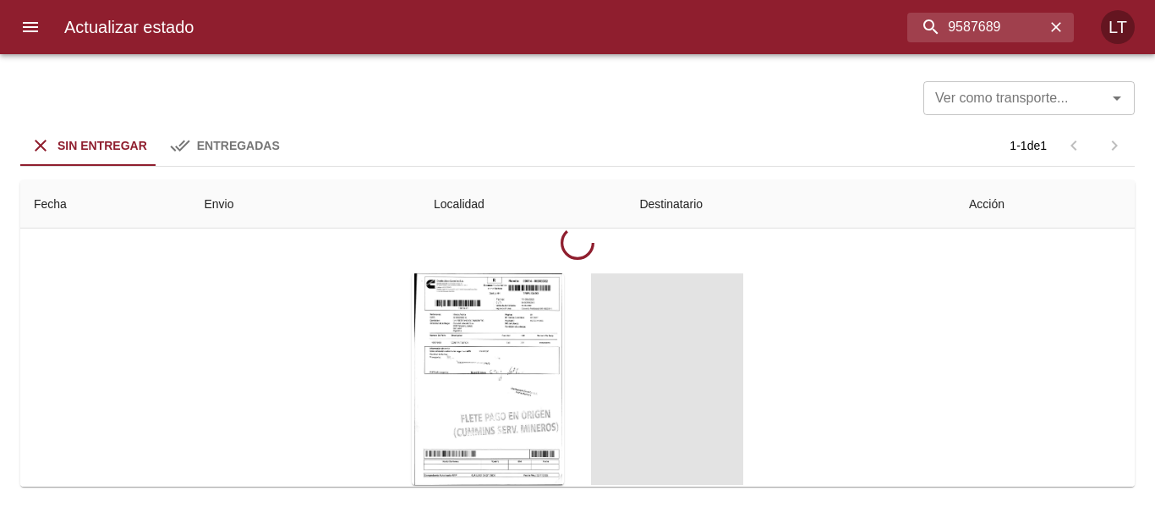
scroll to position [169, 0]
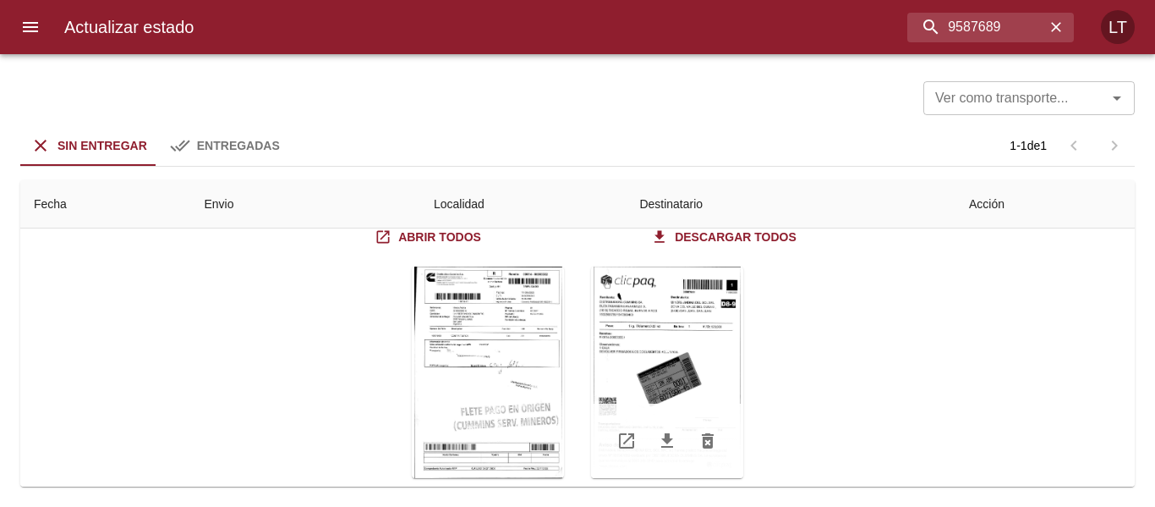
click at [692, 361] on div "Tabla de envíos del cliente" at bounding box center [667, 371] width 152 height 211
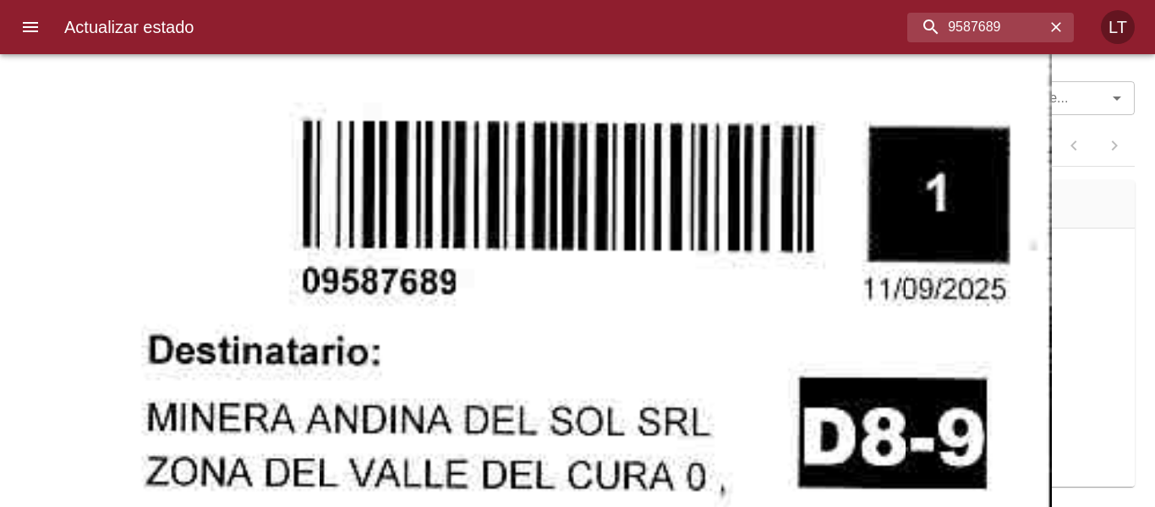
click at [977, 37] on input "9587689" at bounding box center [946, 28] width 198 height 30
click at [977, 37] on input "607156645" at bounding box center [946, 28] width 198 height 30
click at [980, 36] on input "607156645" at bounding box center [946, 28] width 198 height 30
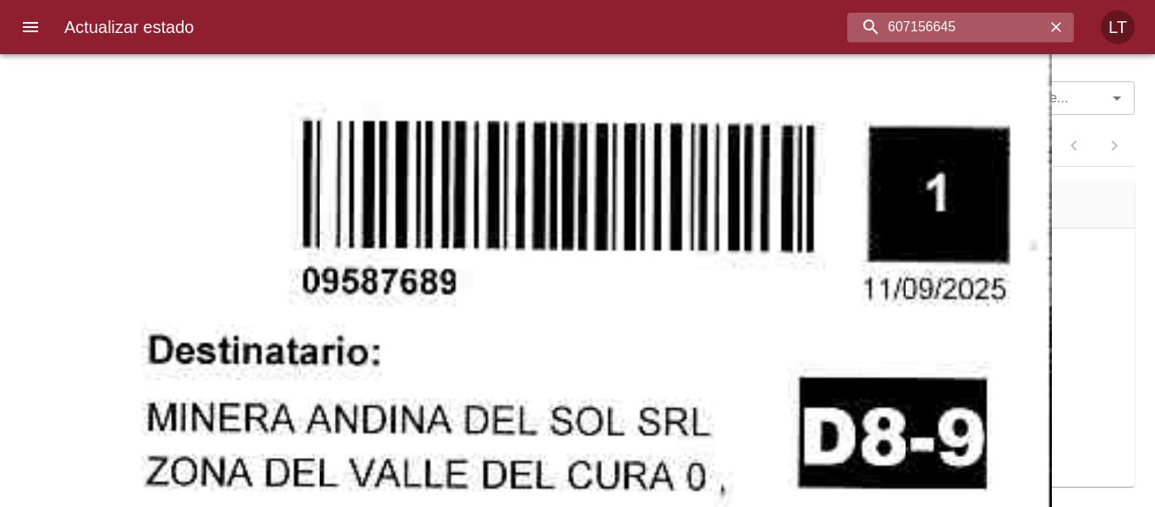
click at [978, 24] on input "607156645" at bounding box center [946, 28] width 198 height 30
type input "607156645"
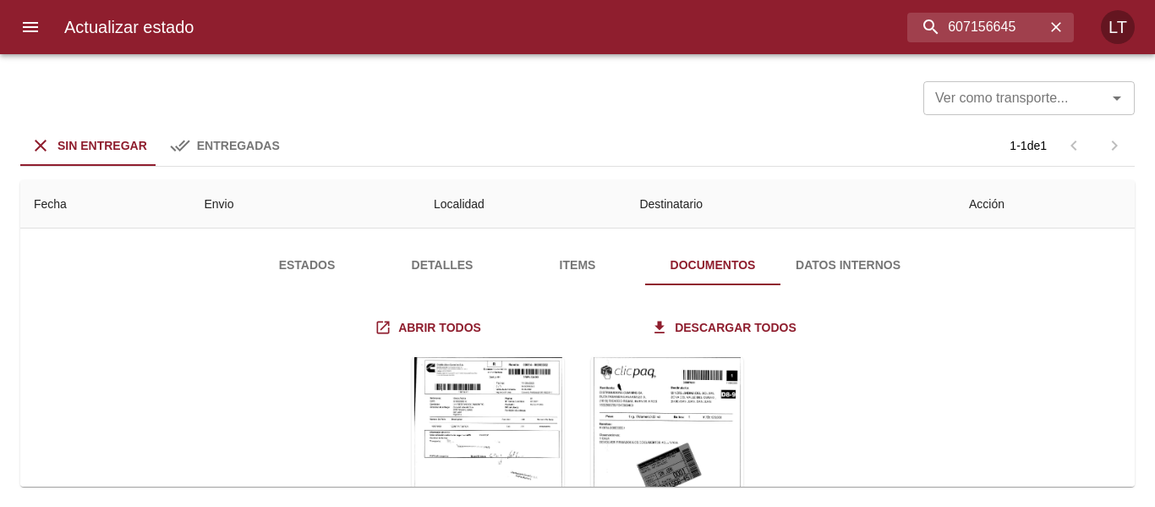
scroll to position [0, 0]
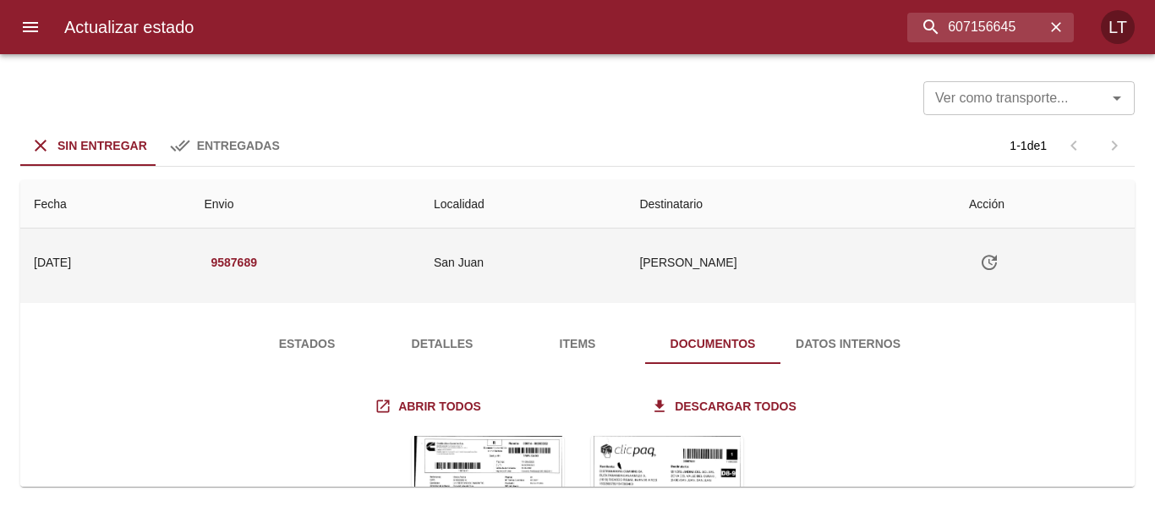
click at [995, 249] on button "Tabla de envíos del cliente" at bounding box center [989, 262] width 41 height 41
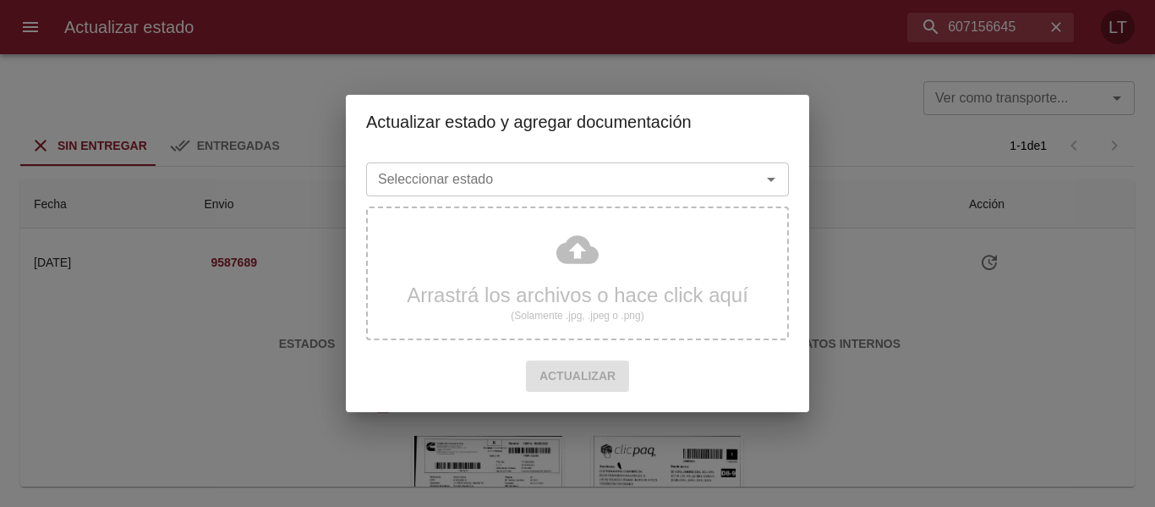
click at [733, 175] on input "Seleccionar estado" at bounding box center [552, 179] width 363 height 24
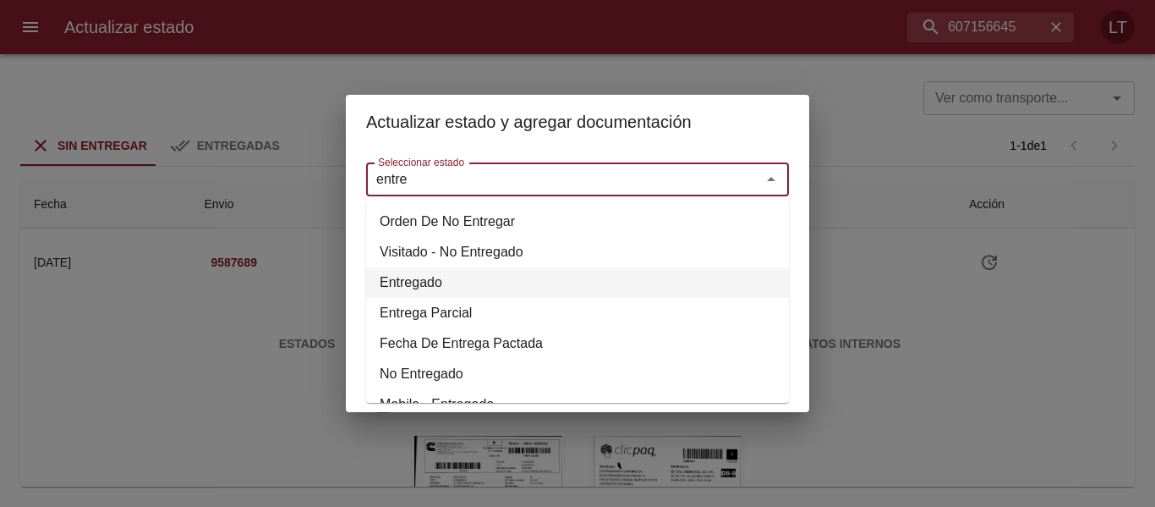
click at [452, 285] on li "Entregado" at bounding box center [577, 282] width 423 height 30
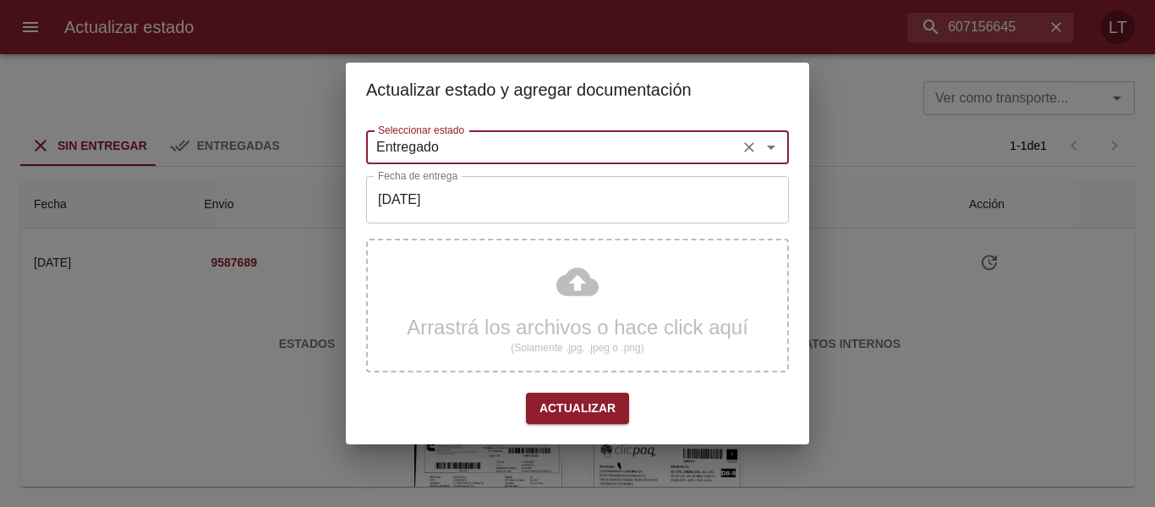
type input "Entregado"
click at [486, 222] on input "[DATE]" at bounding box center [577, 199] width 423 height 47
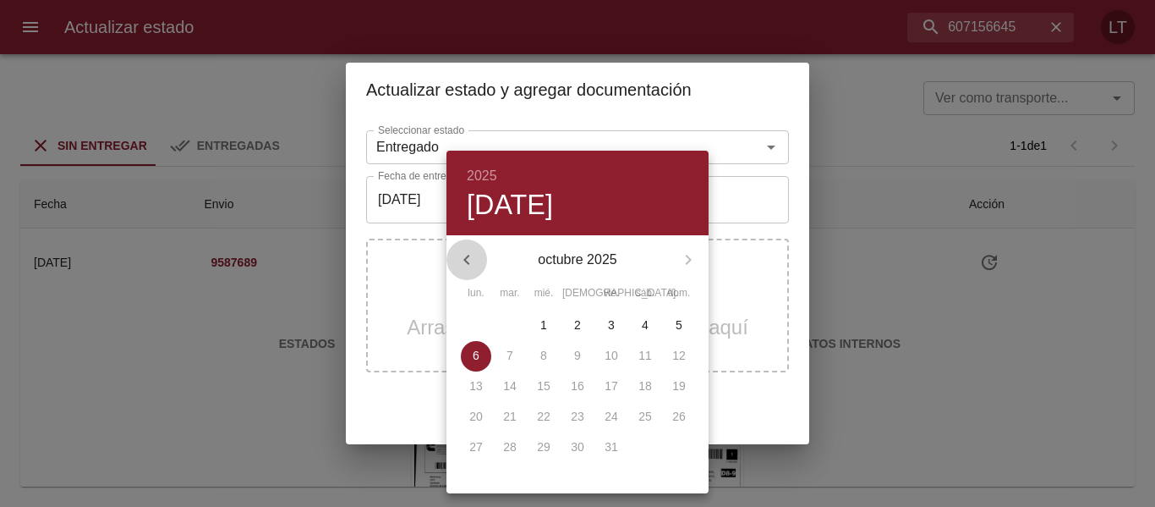
click at [458, 257] on icon "button" at bounding box center [467, 259] width 20 height 20
click at [512, 384] on p "16" at bounding box center [510, 385] width 14 height 17
type input "16/09/2025"
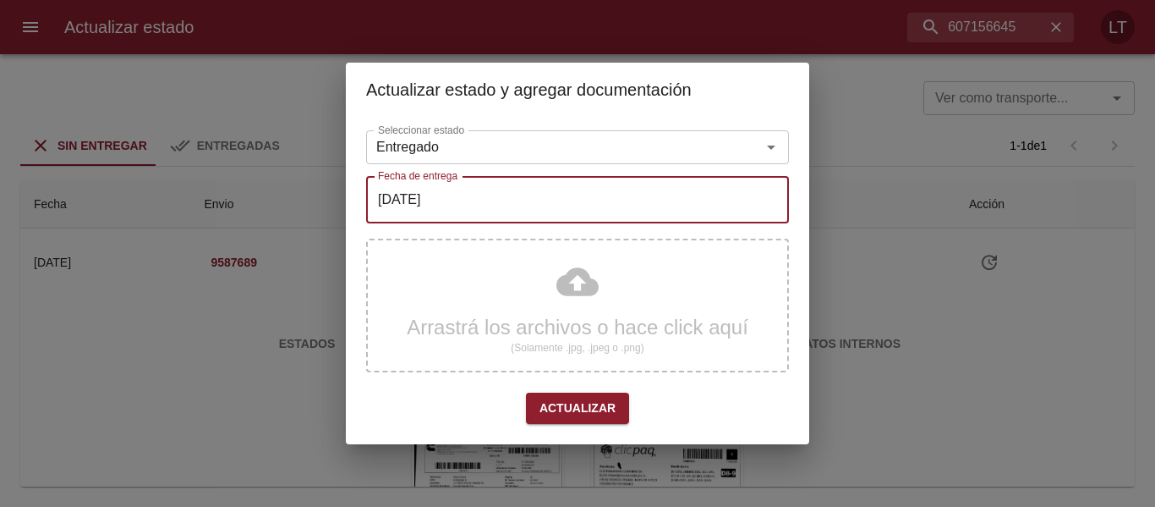
click at [585, 403] on span "Actualizar" at bounding box center [577, 407] width 76 height 21
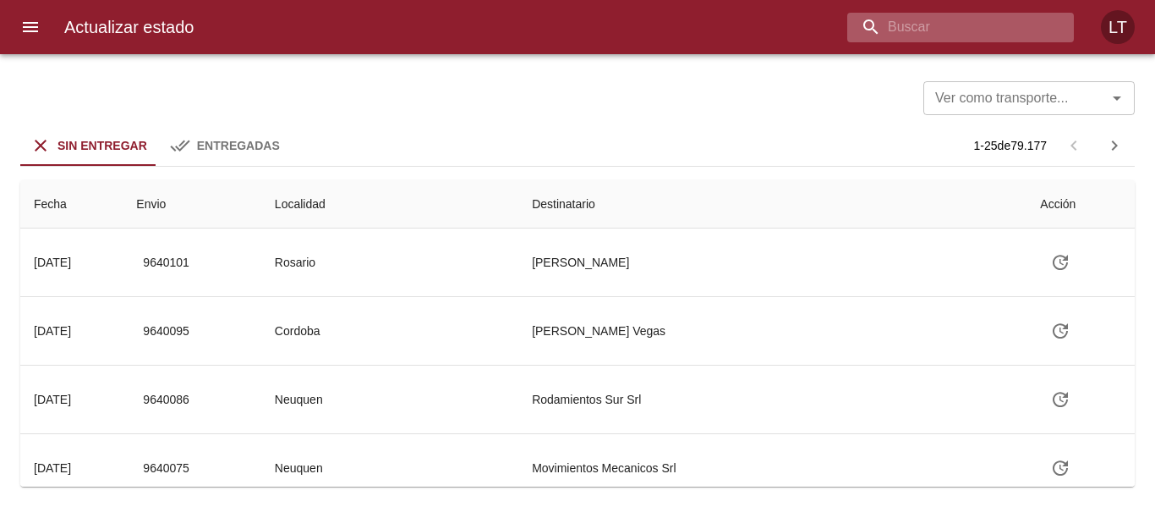
click at [1021, 36] on input "buscar" at bounding box center [946, 28] width 198 height 30
paste input "9584671"
type input "9584671"
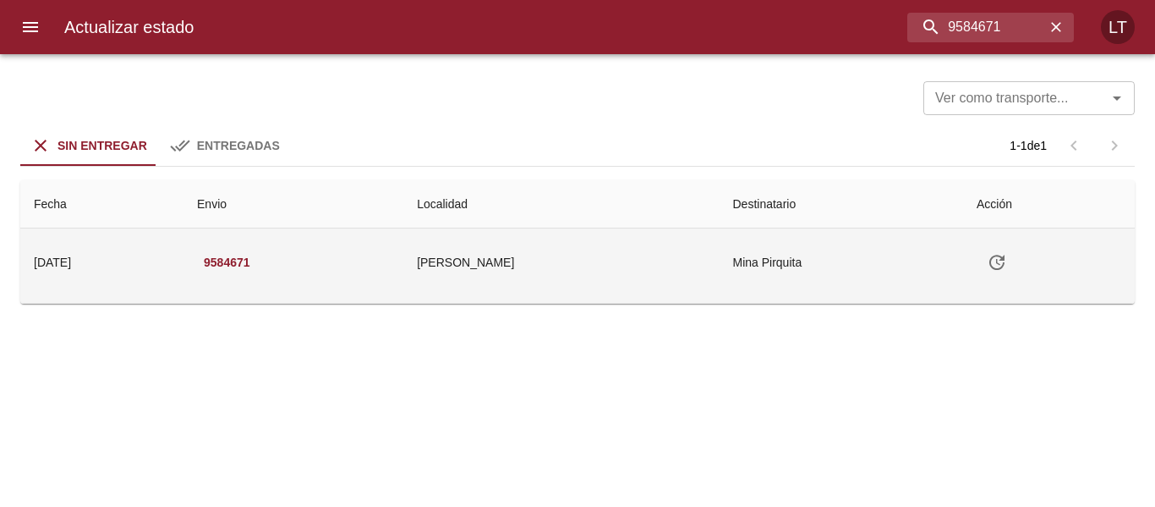
click at [653, 241] on td "[PERSON_NAME]" at bounding box center [560, 262] width 315 height 68
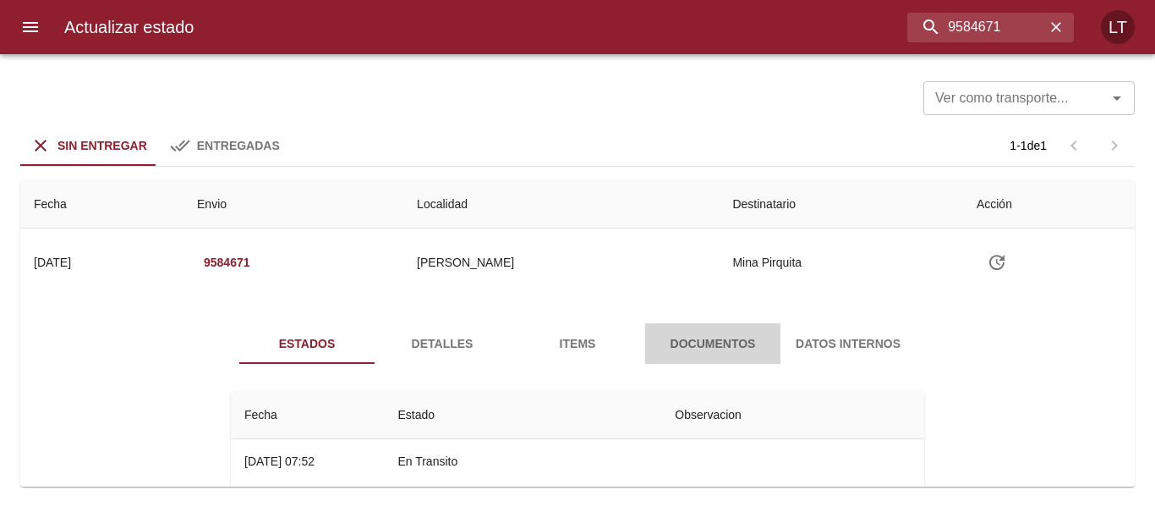
click at [675, 340] on span "Documentos" at bounding box center [712, 343] width 115 height 21
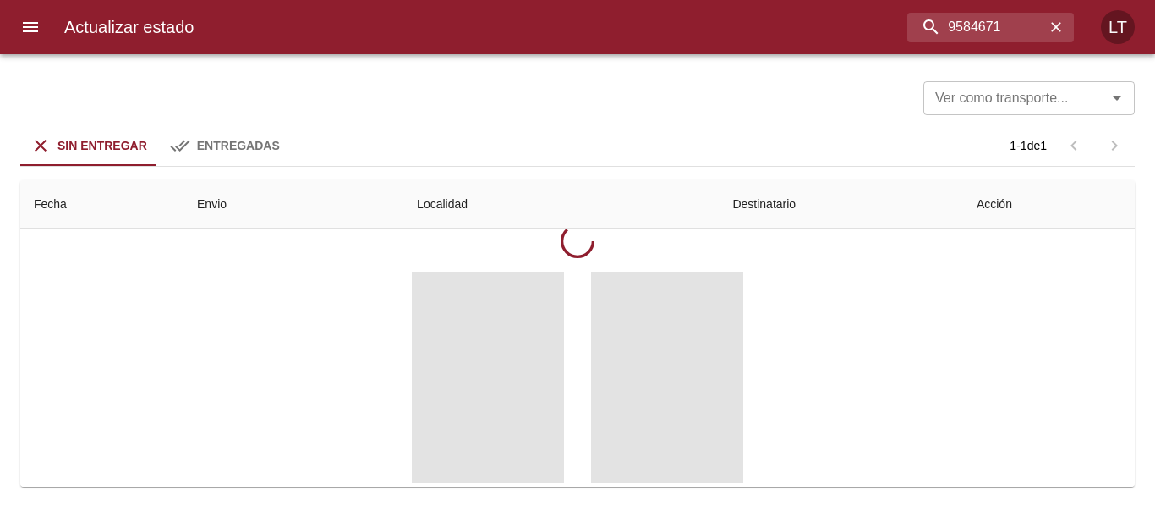
scroll to position [209, 0]
